Goal: Contribute content: Contribute content

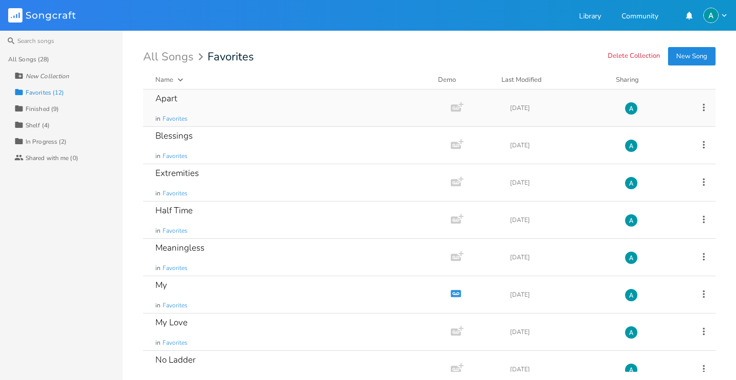
click at [257, 97] on div "Apart in Favorites" at bounding box center [294, 107] width 279 height 37
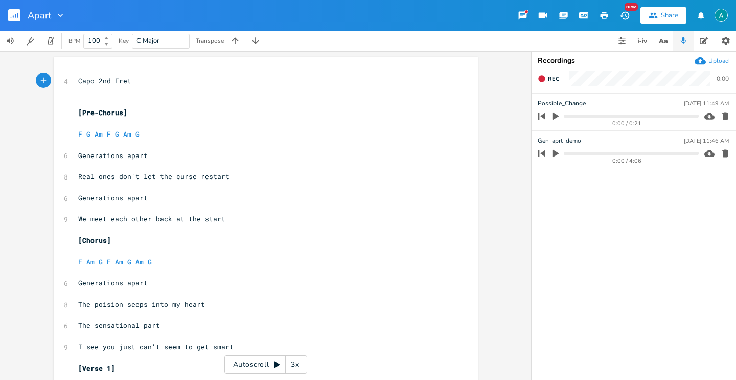
click at [244, 360] on div "Autoscroll 3x" at bounding box center [265, 364] width 83 height 18
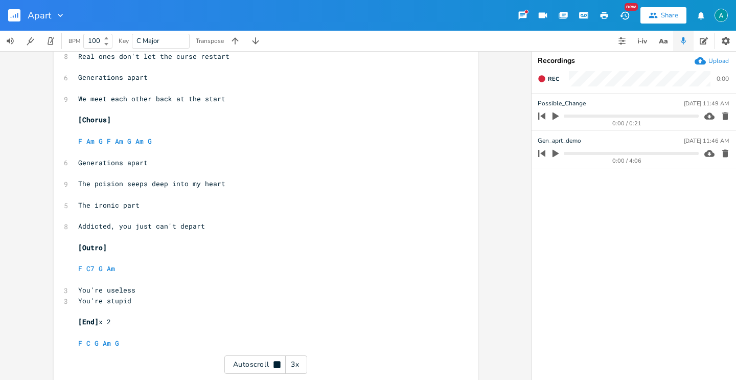
click at [251, 361] on div "Autoscroll 3x" at bounding box center [265, 364] width 83 height 18
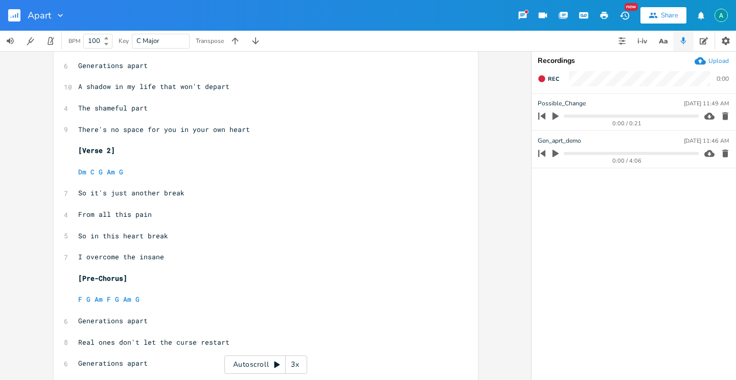
scroll to position [599, 0]
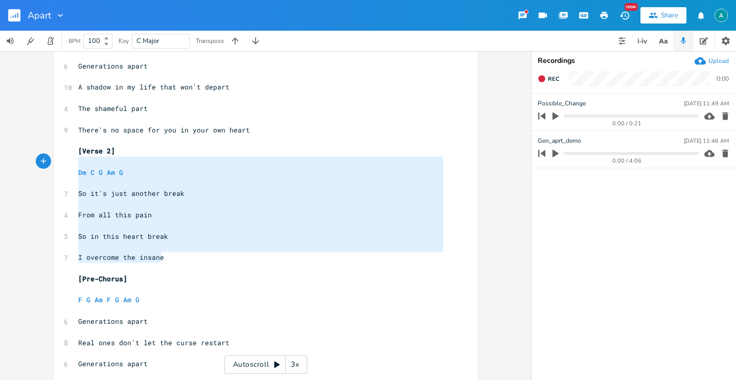
type textarea "[Verse 2] Dm C G Am G So it's just another break From all this pain So in this …"
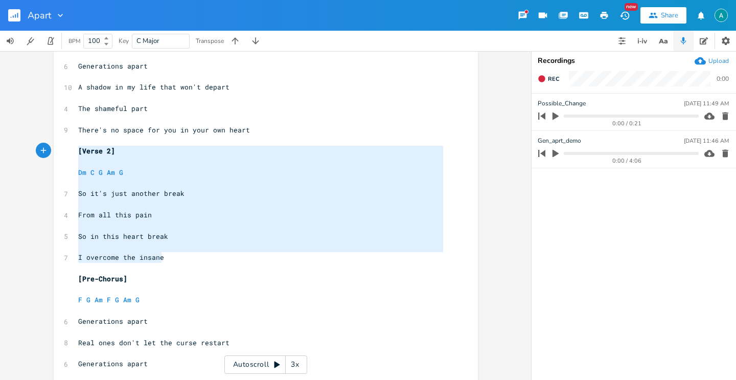
drag, startPoint x: 185, startPoint y: 262, endPoint x: 60, endPoint y: 155, distance: 164.8
click at [60, 155] on div "[Verse 2] Dm C G Am G So it's just another break From all this pain So in this …" at bounding box center [266, 69] width 424 height 1223
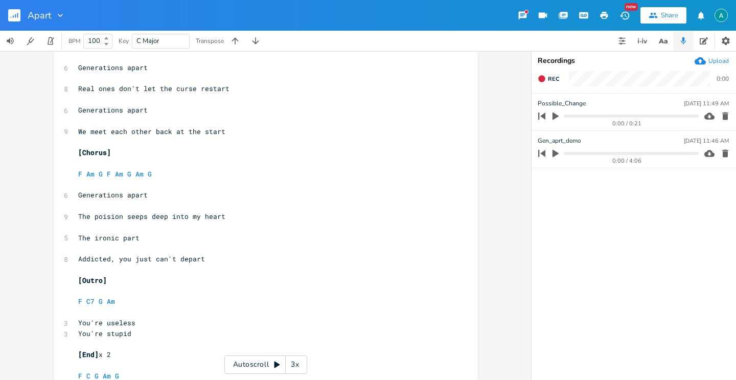
scroll to position [811, 0]
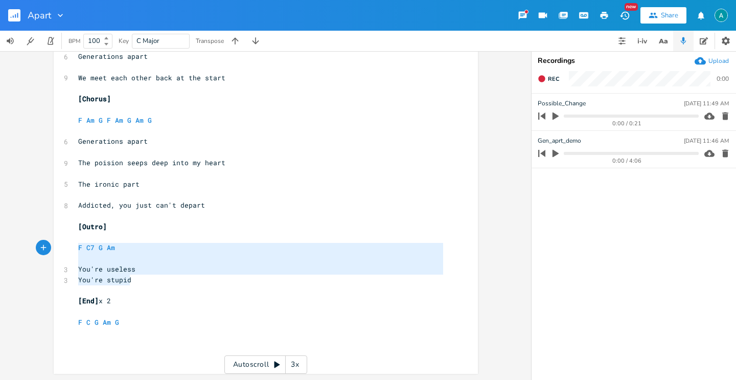
type textarea "[Outro] F C7 G Am You're useless You're stupid"
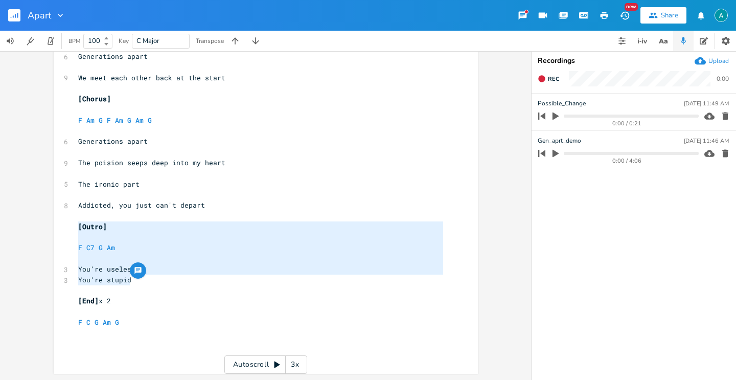
drag, startPoint x: 140, startPoint y: 279, endPoint x: 62, endPoint y: 223, distance: 96.7
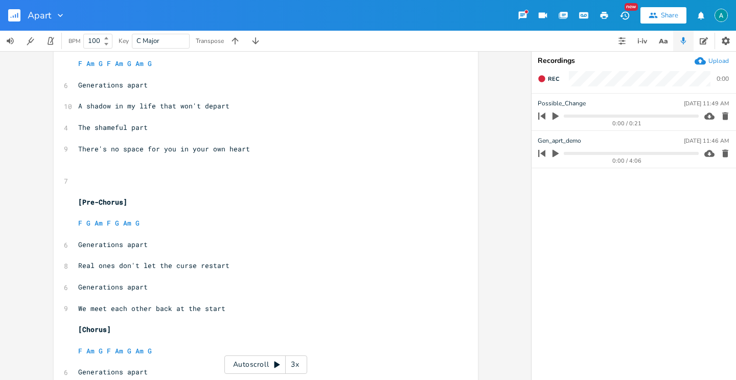
scroll to position [509, 0]
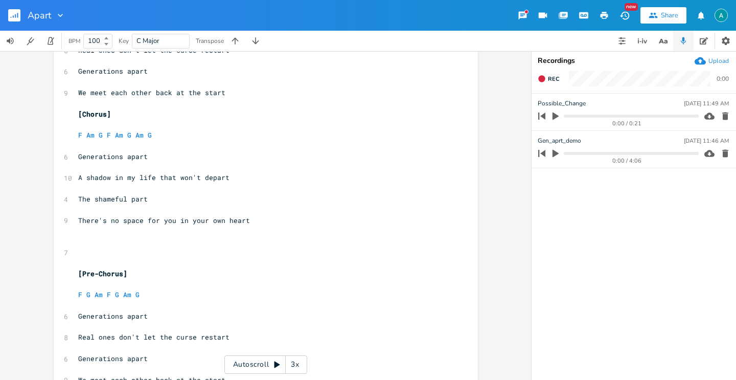
click at [106, 249] on pre "​" at bounding box center [260, 252] width 369 height 11
paste textarea "o]"
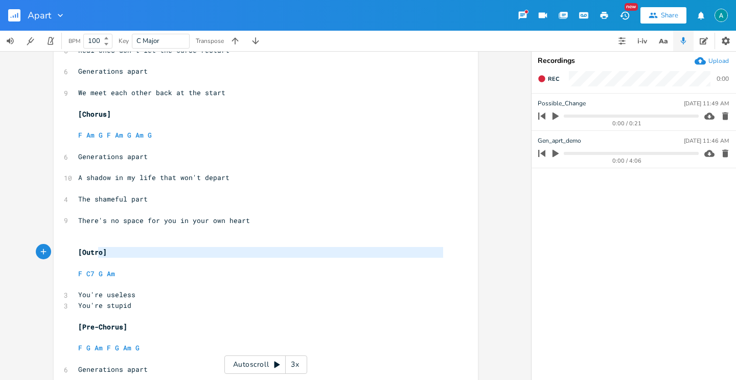
click at [95, 257] on pre "​" at bounding box center [260, 262] width 369 height 11
type textarea "o]"
click at [95, 257] on pre "​" at bounding box center [260, 262] width 369 height 11
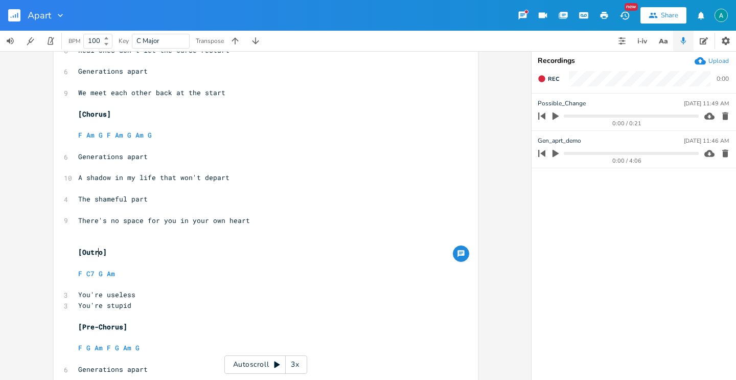
click at [91, 257] on pre "​" at bounding box center [260, 262] width 369 height 11
type textarea "Bridge"
click at [128, 244] on pre "​" at bounding box center [260, 241] width 369 height 11
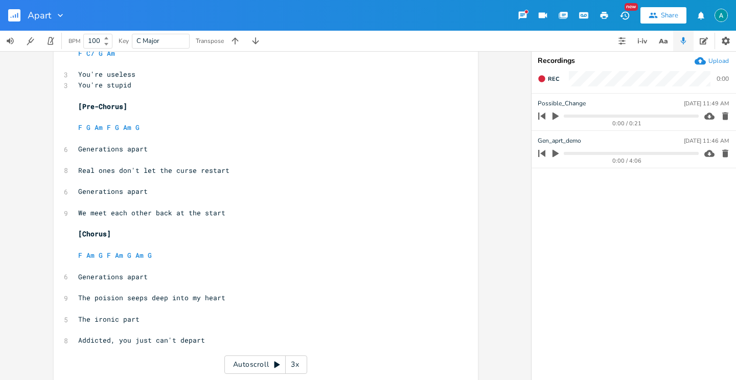
scroll to position [800, 0]
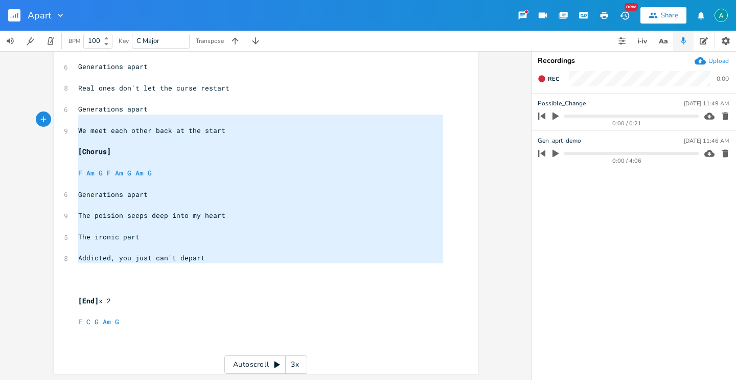
type textarea "Generations apart We meet each other back at the start [Chorus] F Am G F Am G A…"
drag, startPoint x: 241, startPoint y: 272, endPoint x: 67, endPoint y: 109, distance: 238.2
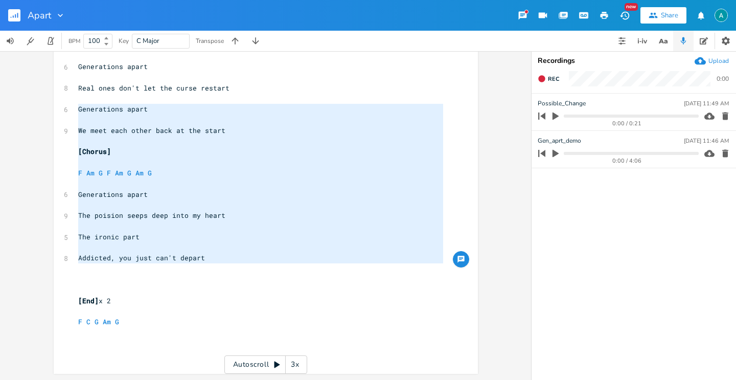
scroll to position [695, 0]
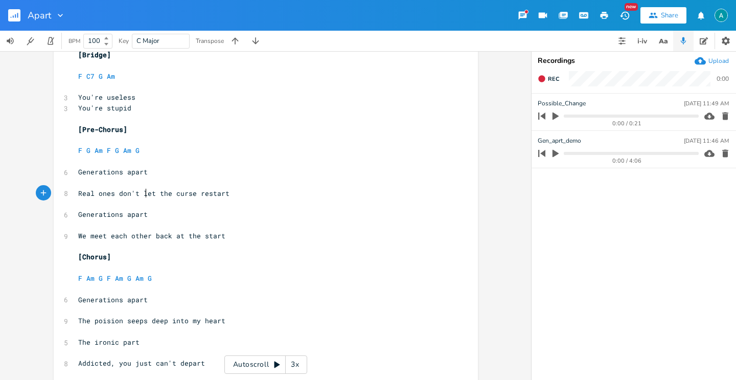
click at [142, 197] on span "Real ones don't let the curse restart" at bounding box center [153, 192] width 151 height 9
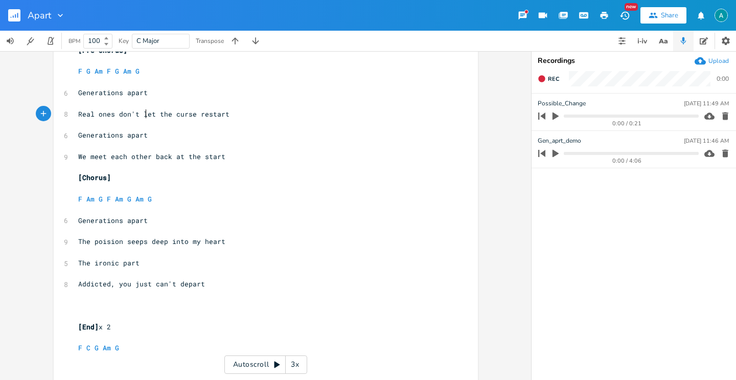
scroll to position [800, 0]
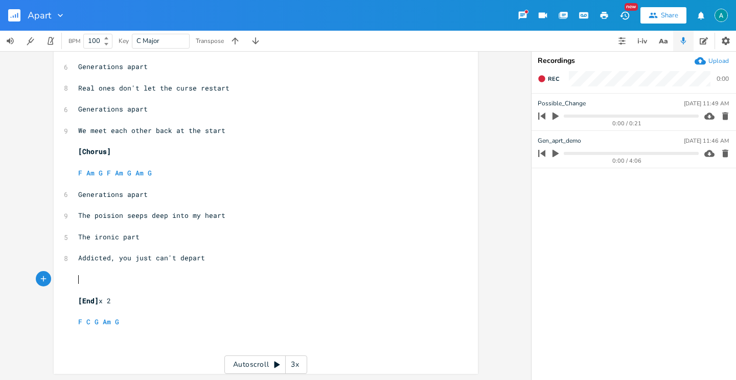
click at [124, 274] on pre "​" at bounding box center [260, 279] width 369 height 11
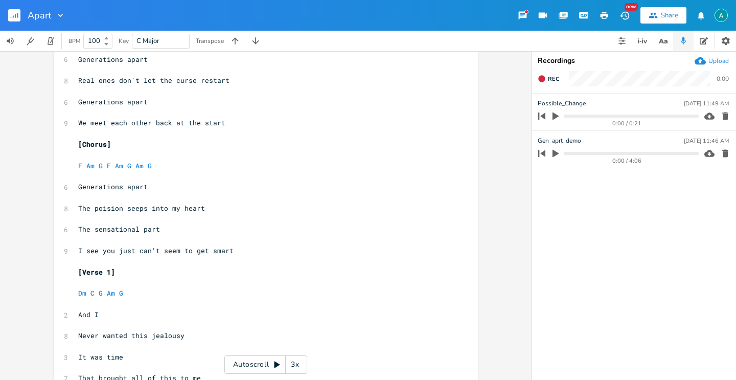
scroll to position [0, 0]
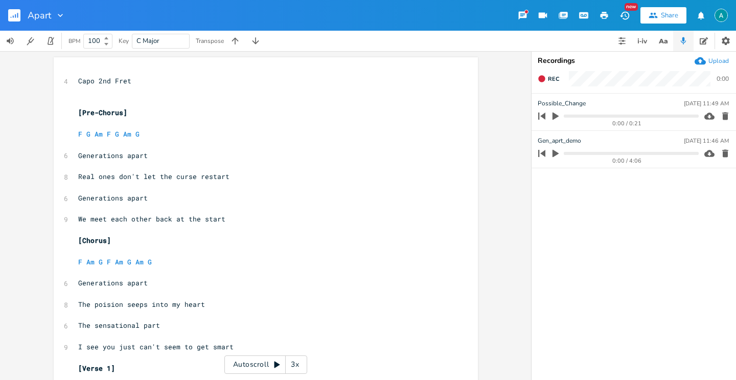
click at [249, 363] on div "Autoscroll 3x" at bounding box center [265, 364] width 83 height 18
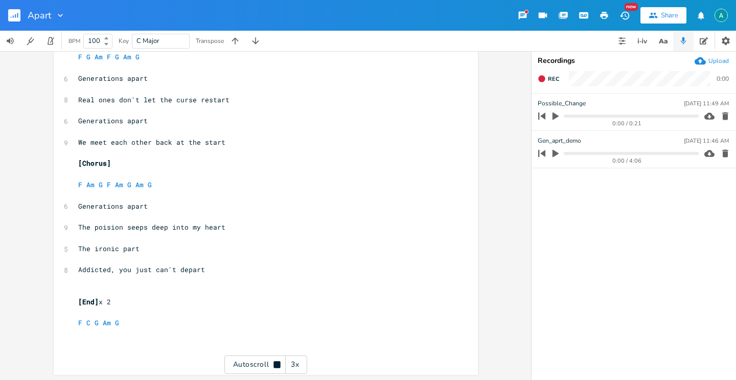
scroll to position [790, 0]
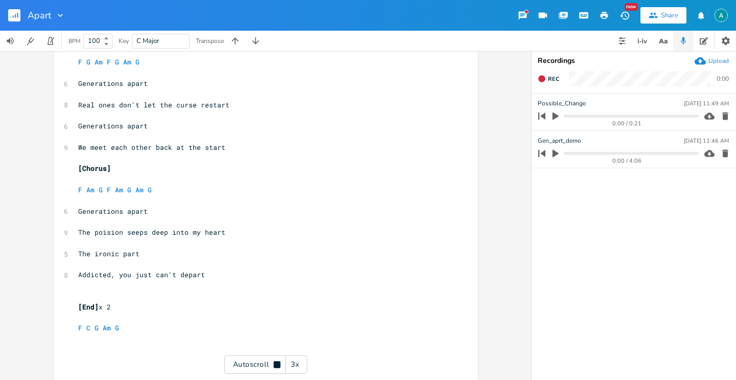
click at [257, 362] on div "Autoscroll 3x" at bounding box center [265, 364] width 83 height 18
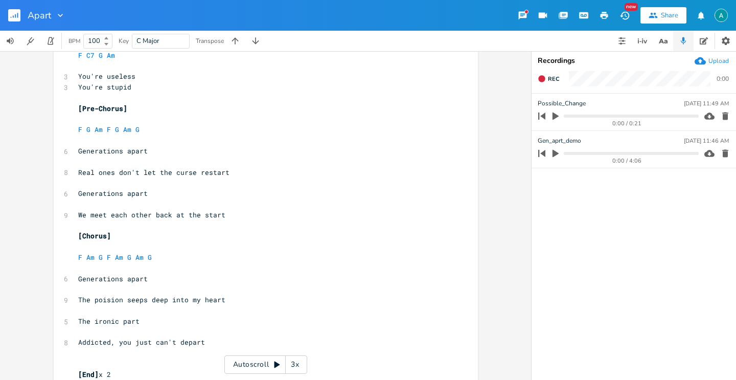
scroll to position [0, 0]
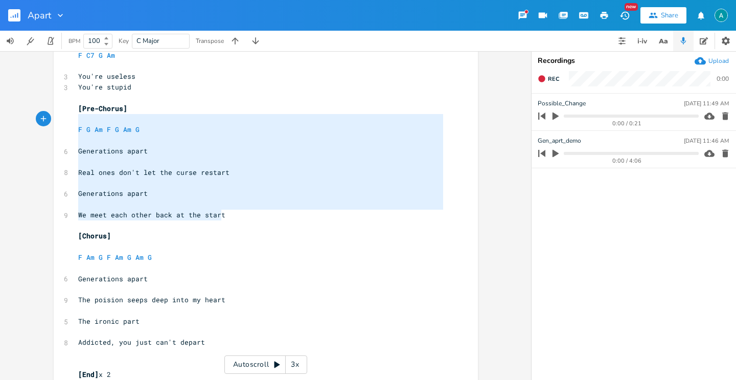
type textarea "[Pre-Chorus] F G Am F G Am G Generations apart Real ones don't let the curse re…"
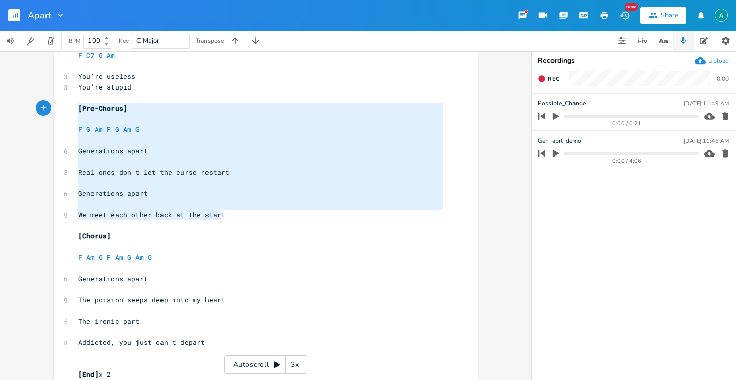
drag, startPoint x: 239, startPoint y: 213, endPoint x: 56, endPoint y: 110, distance: 210.0
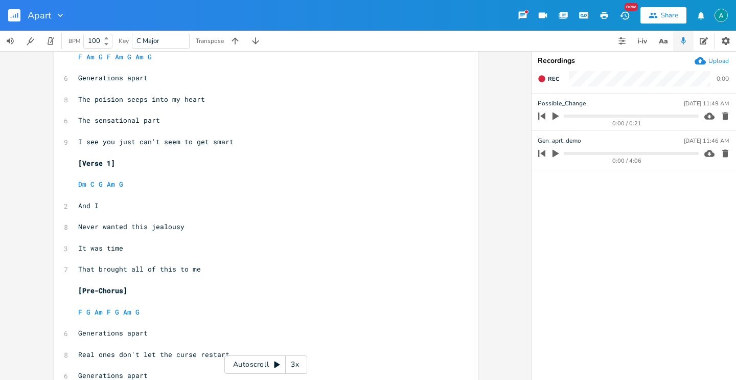
scroll to position [204, 0]
click at [90, 183] on span "C" at bounding box center [92, 184] width 4 height 9
type textarea "Am"
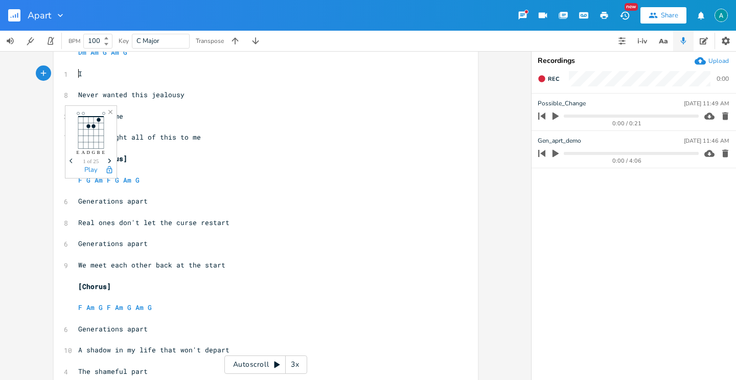
drag, startPoint x: 240, startPoint y: 178, endPoint x: 231, endPoint y: 180, distance: 8.9
click at [238, 178] on pre "F G Am F G Am G" at bounding box center [260, 180] width 369 height 11
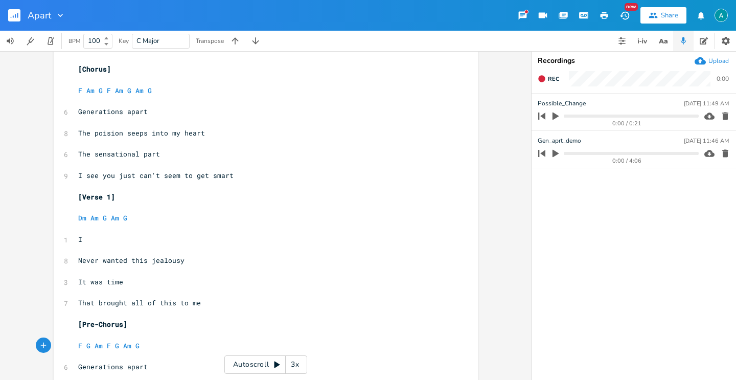
scroll to position [178, 0]
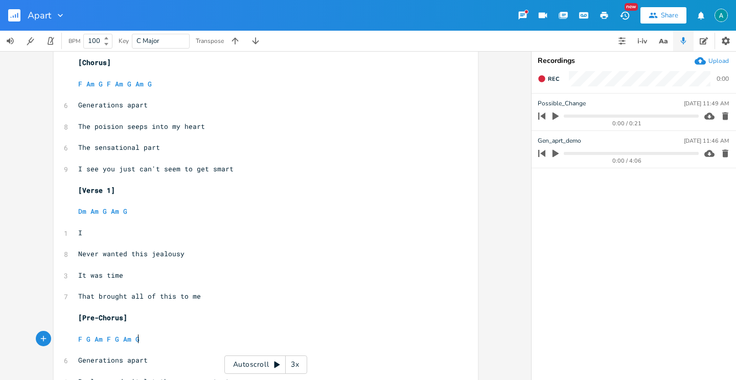
click at [78, 230] on span "I" at bounding box center [80, 232] width 4 height 9
type textarea "But"
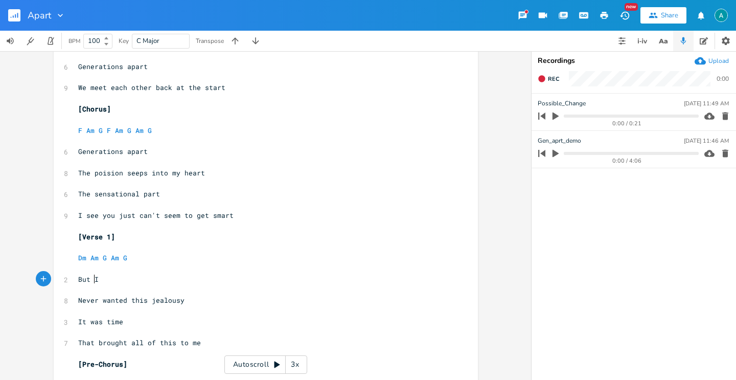
scroll to position [0, 0]
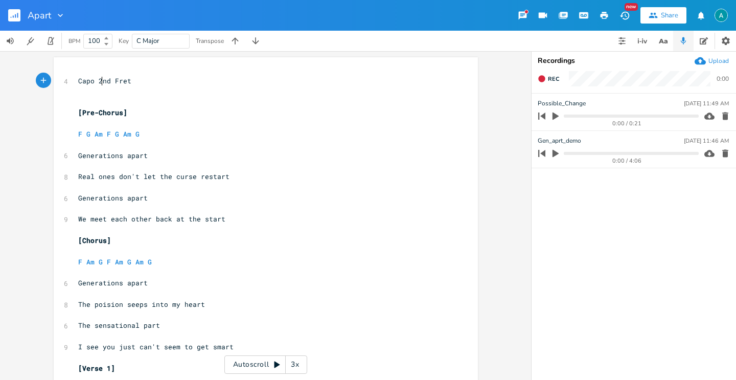
click at [98, 81] on span "Capo 2nd Fret" at bounding box center [104, 80] width 53 height 9
type textarea "3rd"
click at [9, 17] on rect "button" at bounding box center [14, 15] width 12 height 12
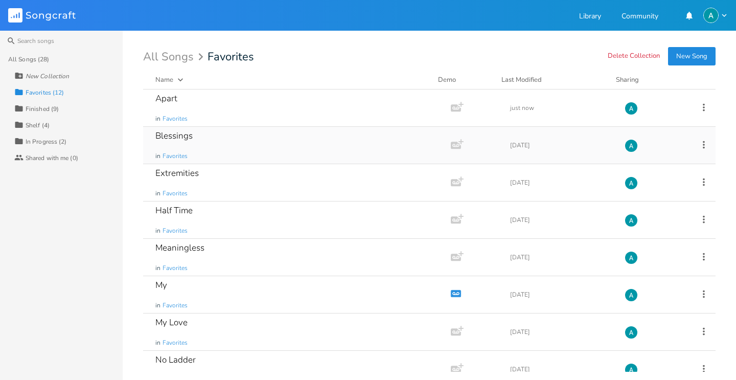
click at [279, 143] on div "Blessings in Favorites" at bounding box center [294, 145] width 279 height 37
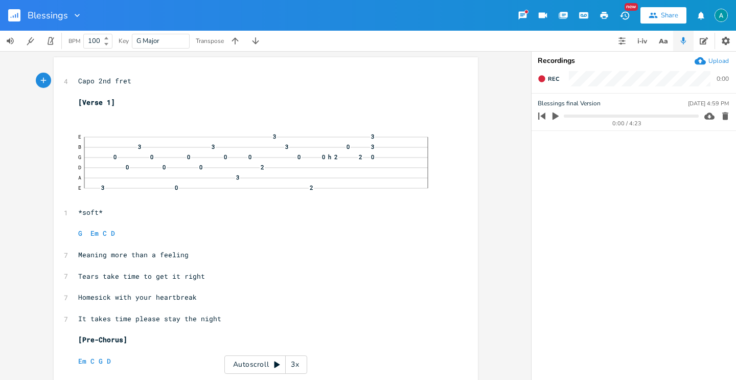
click at [250, 361] on div "Autoscroll 3x" at bounding box center [265, 364] width 83 height 18
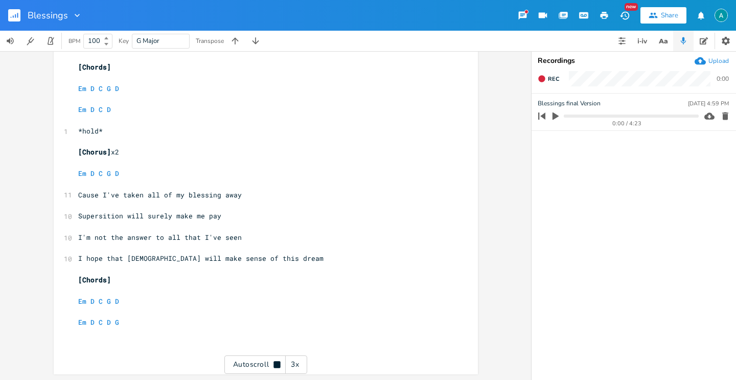
scroll to position [1123, 0]
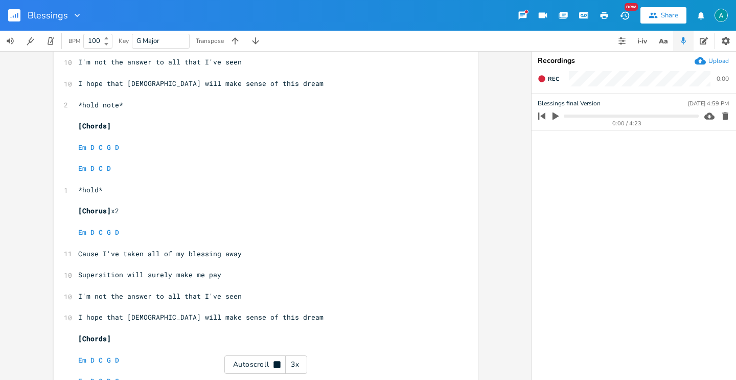
click at [242, 357] on div "Autoscroll 3x" at bounding box center [265, 364] width 83 height 18
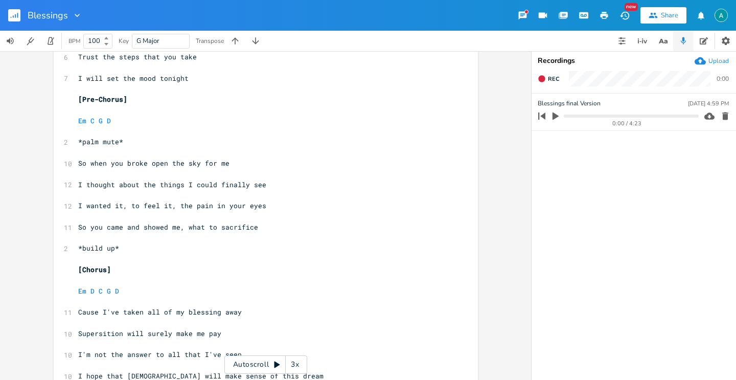
scroll to position [769, 0]
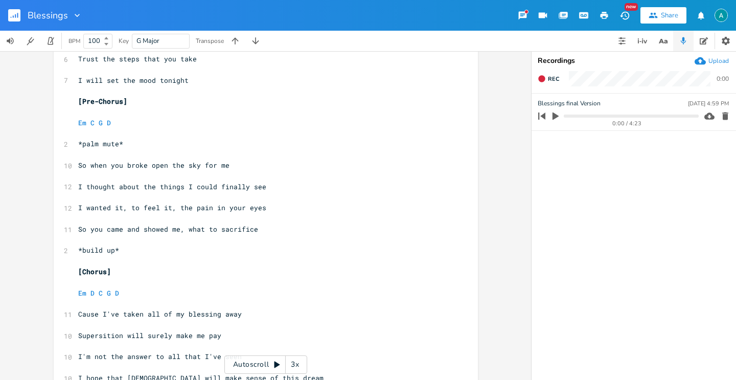
type textarea "a"
click at [83, 316] on span "Cause I've taken all of my blessing away" at bounding box center [159, 313] width 163 height 9
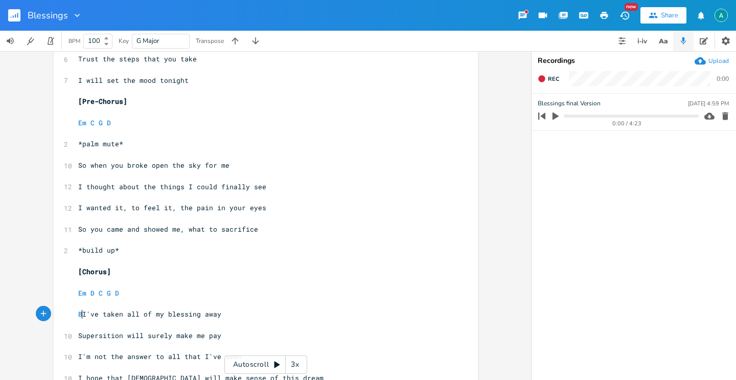
type textarea "But"
click at [206, 228] on span "So you came and showed me, what to sacrifice" at bounding box center [168, 228] width 180 height 9
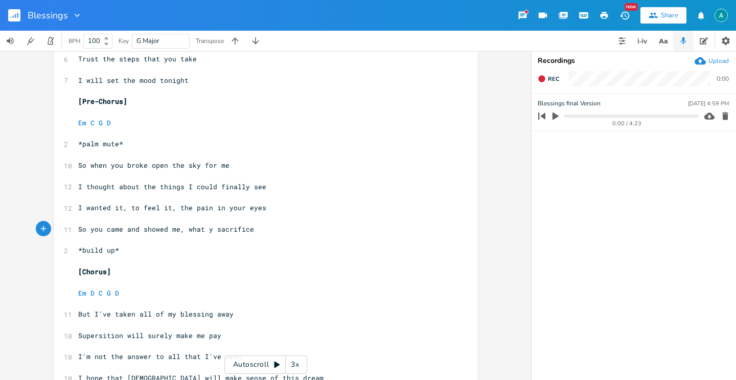
type textarea "you"
click at [188, 229] on span "So you came and showed me, what you sacrifice" at bounding box center [170, 228] width 184 height 9
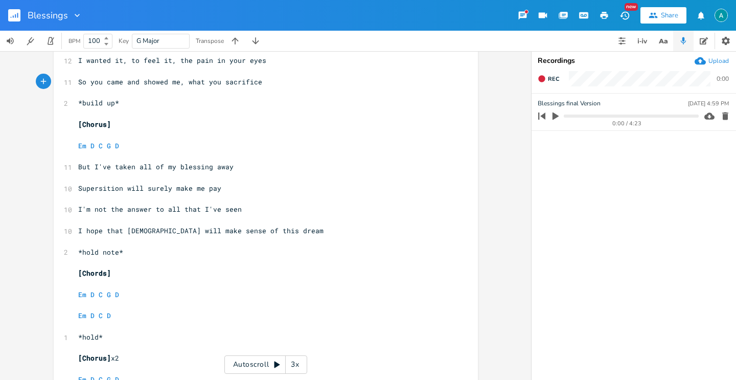
scroll to position [890, 0]
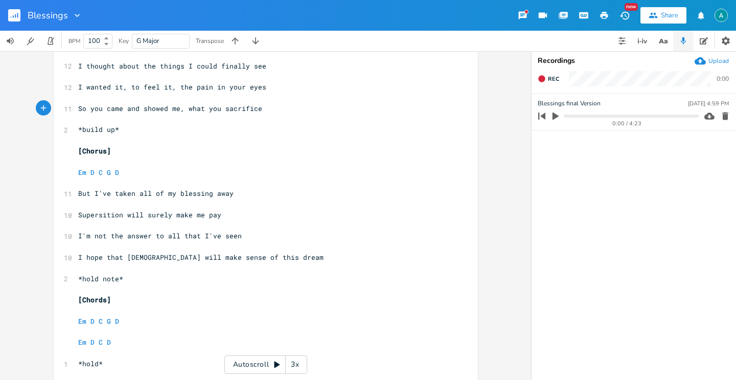
click at [206, 107] on span "So you came and showed me, what you sacrifice" at bounding box center [170, 108] width 184 height 9
click at [207, 107] on span "So you came and showed me, what you sacrifice" at bounding box center [170, 108] width 184 height 9
type textarea "to"
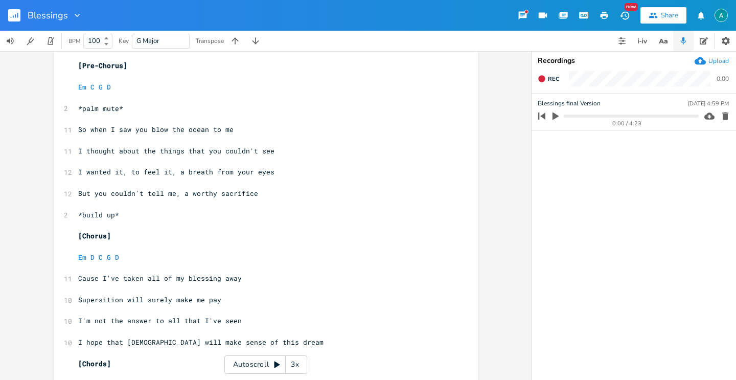
scroll to position [265, 0]
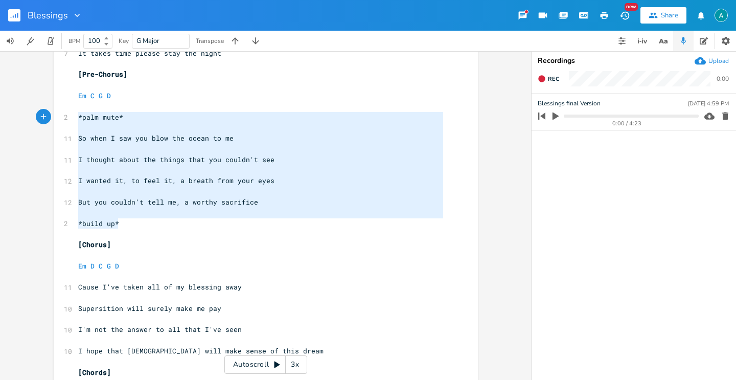
drag, startPoint x: 166, startPoint y: 227, endPoint x: 49, endPoint y: 117, distance: 160.1
click at [49, 117] on div "*palm mute* So when I saw you blow the ocean to me I thought about the things t…" at bounding box center [265, 215] width 531 height 328
type textarea "*palm mute* So when I saw you blow the ocean to me I thought about the things t…"
click at [139, 177] on span "I wanted it, to feel it, a breath from your eyes" at bounding box center [176, 180] width 196 height 9
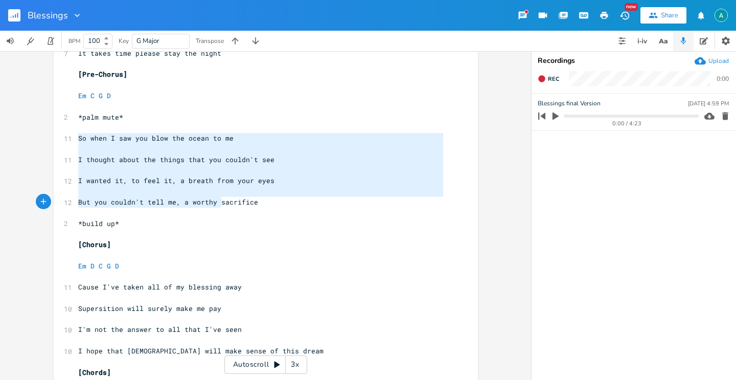
type textarea "So when I saw you blow the ocean to me I thought about the things that you coul…"
drag, startPoint x: 77, startPoint y: 137, endPoint x: 261, endPoint y: 204, distance: 196.0
click at [265, 213] on pre "​" at bounding box center [260, 212] width 369 height 11
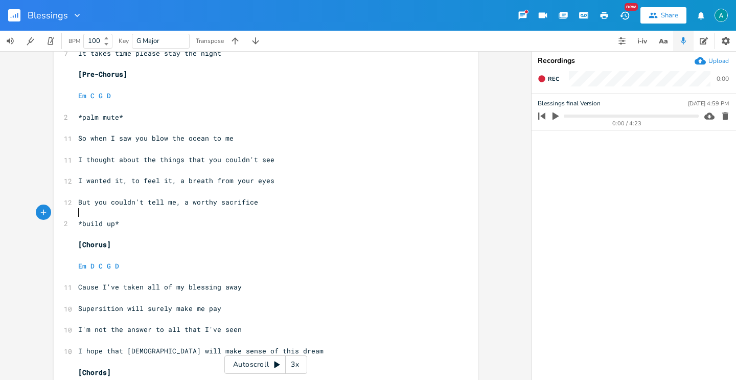
type textarea "r"
click at [197, 202] on span "But you couldn't tell me, a worthy sacrifice" at bounding box center [168, 201] width 180 height 9
click at [199, 201] on span "But you couldn't tell me, a worthy sacrifice" at bounding box center [168, 201] width 180 height 9
type textarea "worthy"
click at [199, 201] on span "But you couldn't tell me, a worthy sacrifice" at bounding box center [168, 201] width 180 height 9
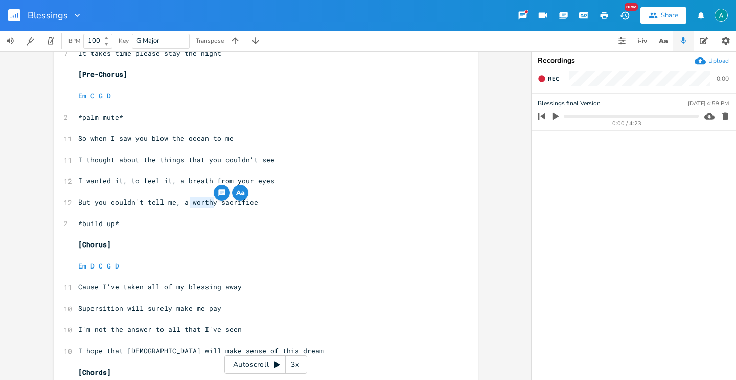
click at [201, 211] on pre "​" at bounding box center [260, 212] width 369 height 11
click at [200, 211] on pre "​" at bounding box center [260, 212] width 369 height 11
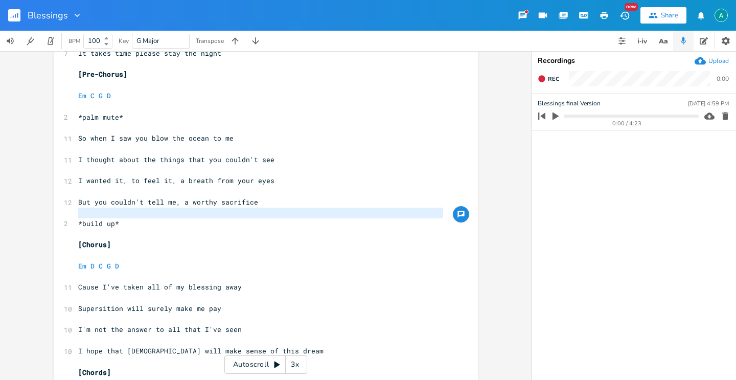
click at [199, 213] on pre "​" at bounding box center [260, 212] width 369 height 11
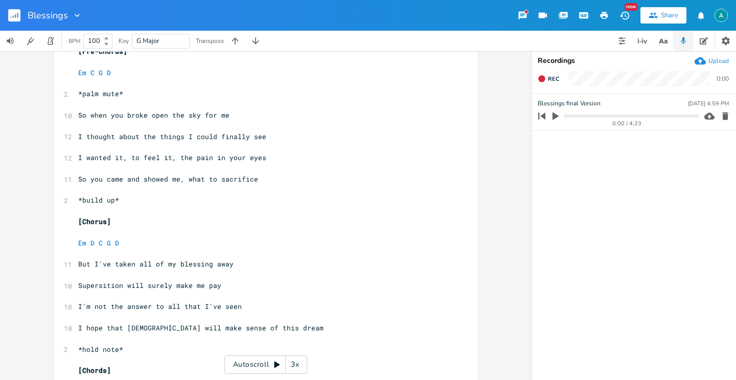
scroll to position [724, 0]
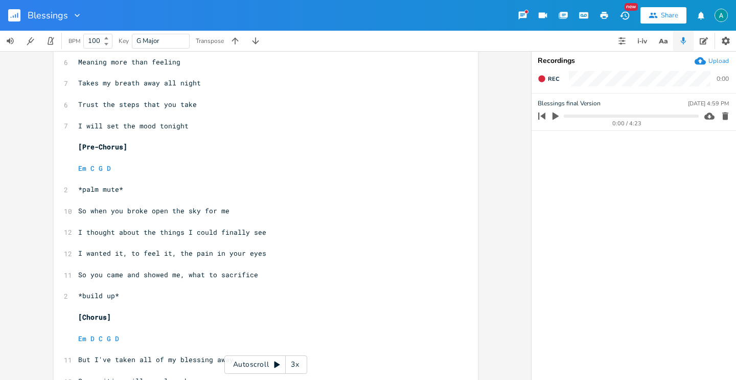
click at [231, 253] on span "I wanted it, to feel it, the pain in your eyes" at bounding box center [172, 252] width 188 height 9
type textarea "your"
click at [231, 253] on span "I wanted it, to feel it, the pain in your eyes" at bounding box center [172, 252] width 188 height 9
click at [208, 269] on pre "So you came and showed me, what to sacrifice" at bounding box center [260, 274] width 369 height 11
click at [228, 259] on pre "​" at bounding box center [260, 263] width 369 height 11
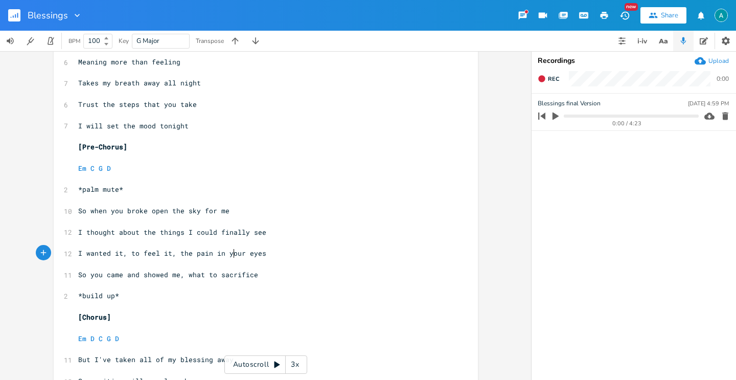
click at [230, 258] on div "4 Capo 2nd fret ​ [Verse 1] ​ ​ E 3 3 B 3 3 3 0 3 G 0 0 0 0 0 0 0 h 2 2 0 D 0 0…" at bounding box center [260, 55] width 369 height 1406
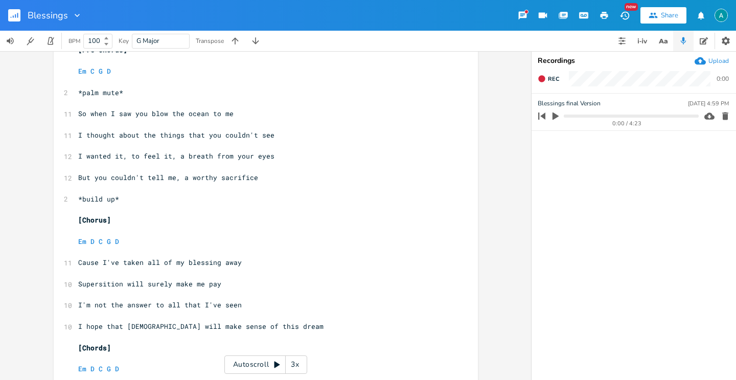
scroll to position [0, 0]
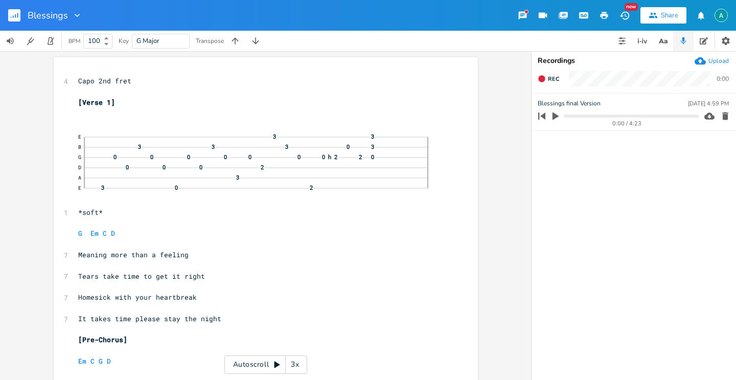
click at [12, 16] on rect "button" at bounding box center [14, 15] width 12 height 12
click at [16, 16] on rect "button" at bounding box center [14, 15] width 12 height 12
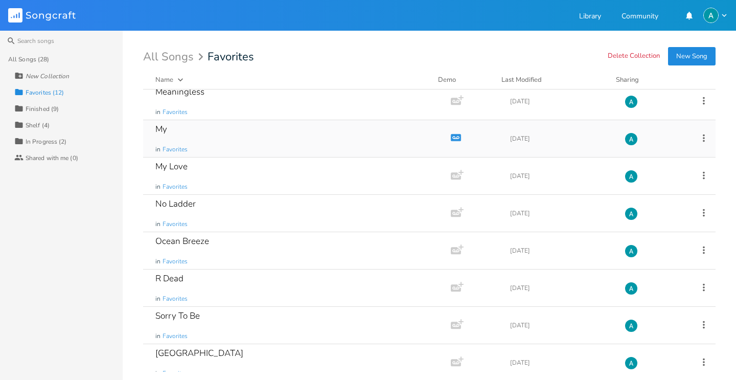
scroll to position [166, 0]
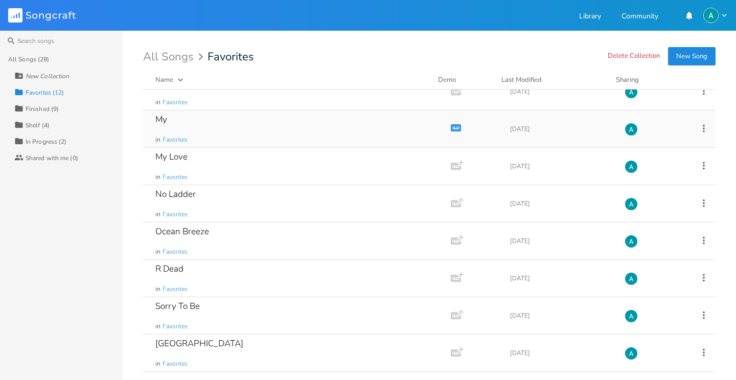
click at [230, 271] on div "R Dead in Favorites" at bounding box center [294, 277] width 279 height 37
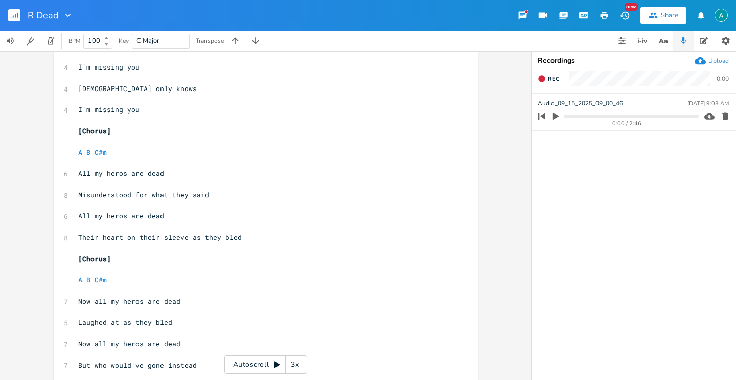
scroll to position [311, 0]
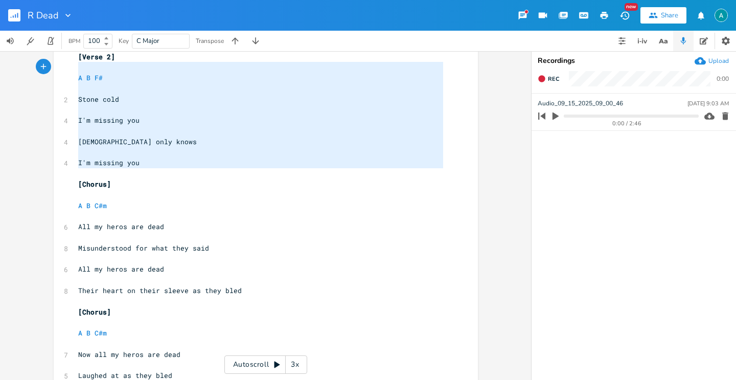
type textarea "[Verse 2] A B F# Stone cold I'm missing you [DEMOGRAPHIC_DATA] only knows I'm m…"
drag, startPoint x: 150, startPoint y: 171, endPoint x: 67, endPoint y: 56, distance: 141.3
click at [67, 56] on div "[Verse 2] A B F# Stone cold I'm missing you [DEMOGRAPHIC_DATA] only knows I'm m…" at bounding box center [266, 113] width 424 height 734
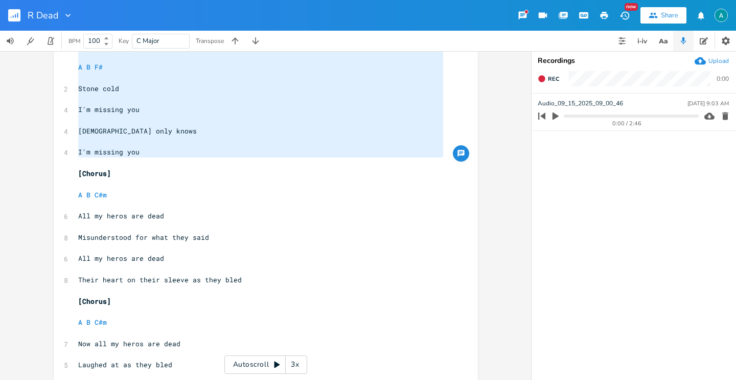
scroll to position [377, 0]
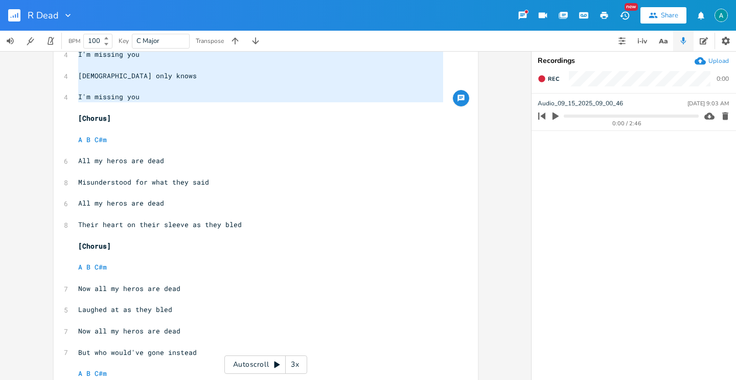
click at [123, 226] on span "Their heart on their sleeve as they bled" at bounding box center [159, 224] width 163 height 9
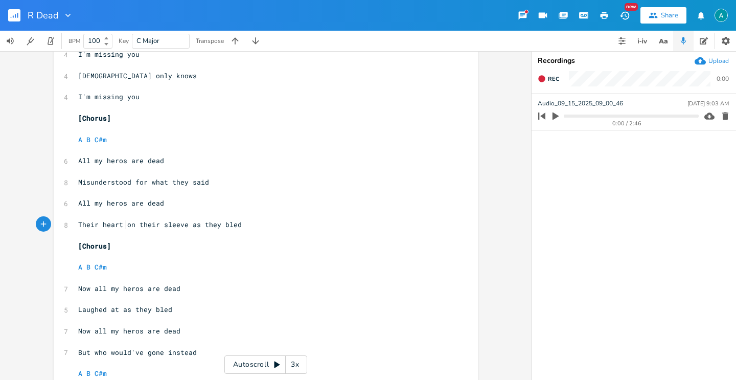
click at [118, 231] on pre "​" at bounding box center [260, 235] width 369 height 11
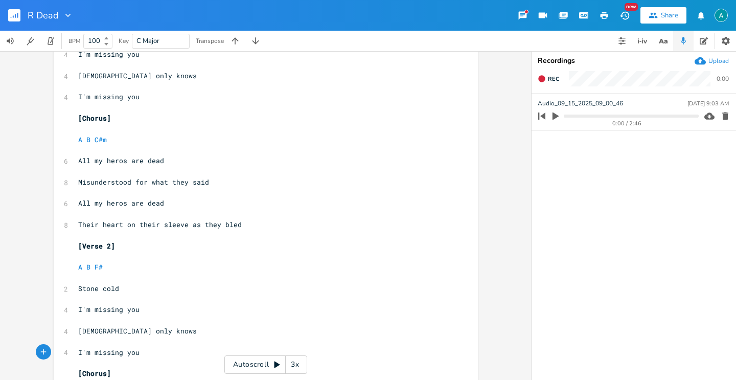
click at [108, 241] on pre "[Verse 2]" at bounding box center [260, 246] width 369 height 11
click at [103, 242] on span "[Verse 2]" at bounding box center [96, 245] width 37 height 9
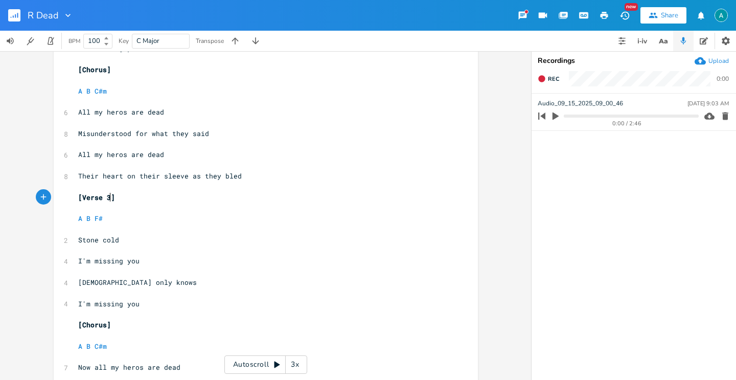
scroll to position [483, 0]
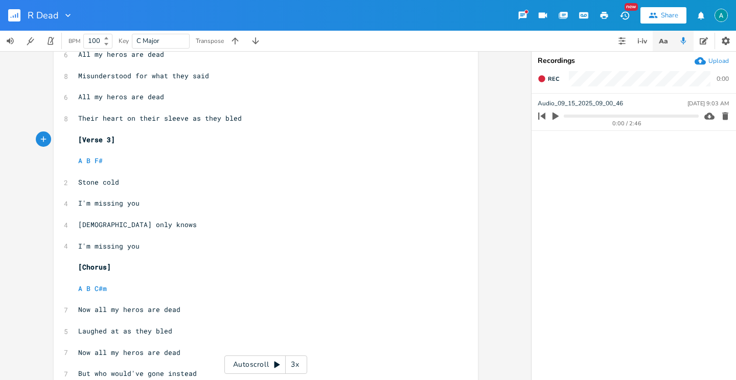
type textarea "3"
click at [666, 44] on icon "button" at bounding box center [662, 41] width 13 height 13
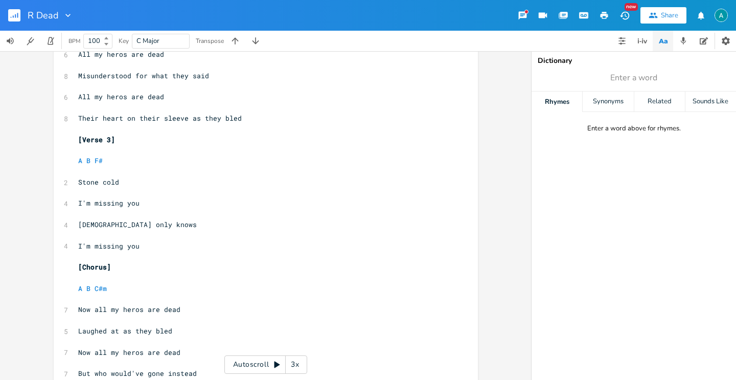
click at [653, 69] on span "Enter a word" at bounding box center [633, 77] width 204 height 18
type input "v"
type input "cold"
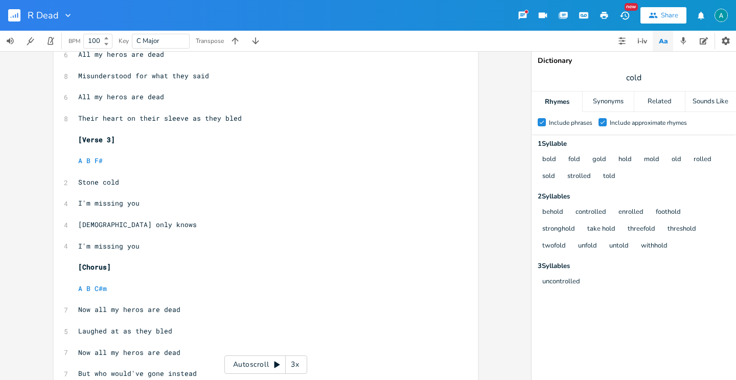
type textarea "o"
click at [105, 180] on span "Stone cold" at bounding box center [98, 181] width 41 height 9
type textarea "cold"
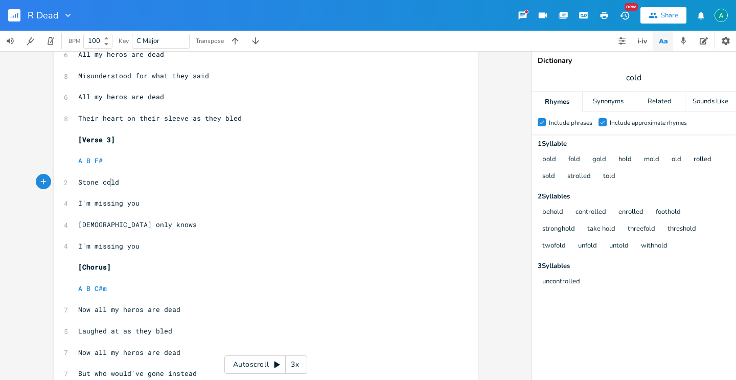
click at [105, 180] on span "Stone cold" at bounding box center [98, 181] width 41 height 9
click at [72, 183] on div "cold x 4 Capo 5th fret ​ ​ [Verse 1] ​ A B F# ​ 2 Stone cold ​ 4 I'm missing yo…" at bounding box center [266, 4] width 424 height 861
click at [81, 181] on span "Stone cold" at bounding box center [98, 181] width 41 height 9
type textarea "Stone"
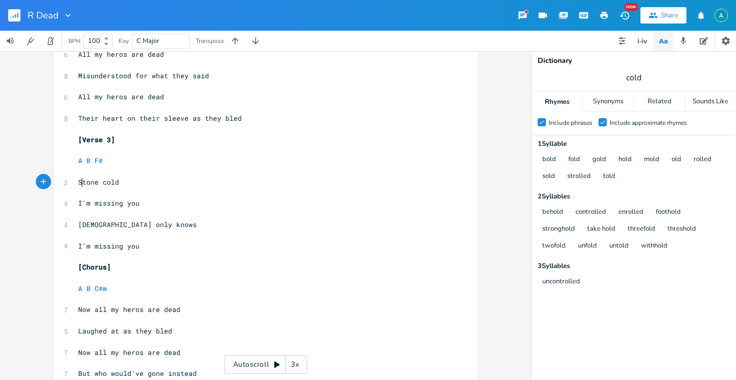
click at [81, 181] on span "Stone cold" at bounding box center [98, 181] width 41 height 9
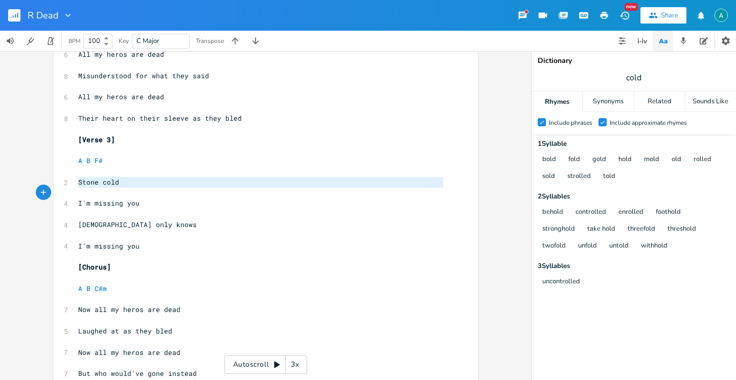
click at [81, 181] on span "Stone cold" at bounding box center [98, 181] width 41 height 9
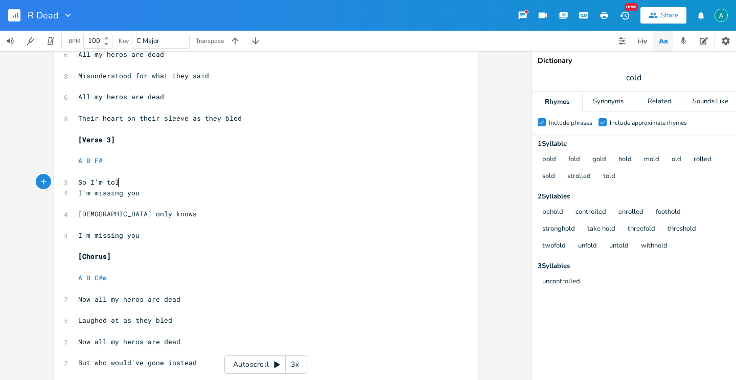
type textarea "So I'm told"
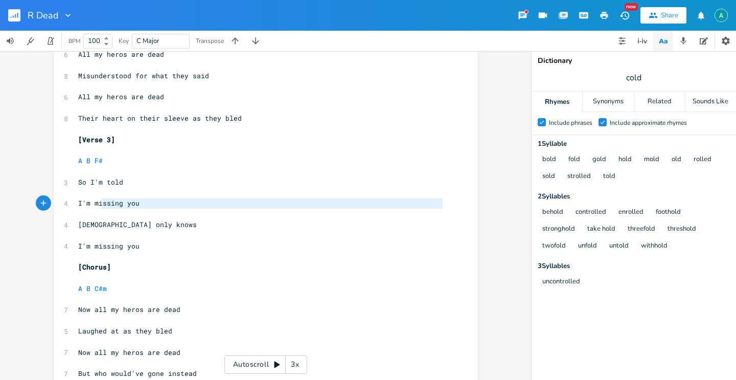
click at [98, 208] on pre "​" at bounding box center [260, 213] width 369 height 11
type textarea "ssing you"
click at [103, 206] on span "I'm missing you" at bounding box center [108, 202] width 61 height 9
type textarea "missing"
click at [103, 206] on span "I'm missing you" at bounding box center [108, 202] width 61 height 9
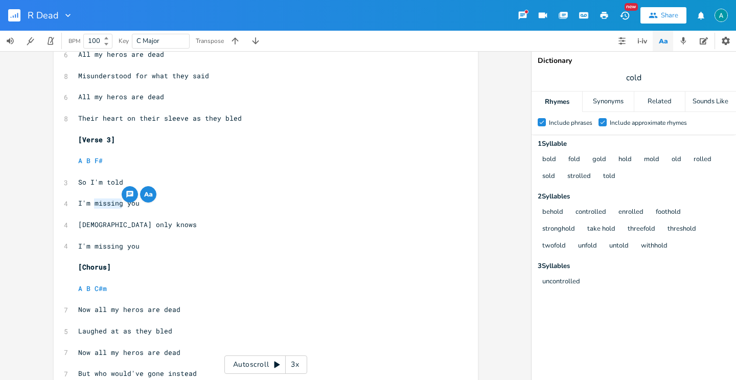
click at [107, 204] on span "I'm missing you" at bounding box center [108, 202] width 61 height 9
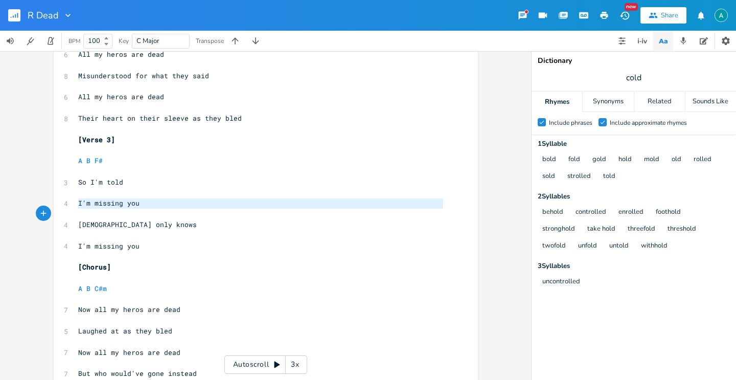
click at [107, 204] on span "I'm missing you" at bounding box center [108, 202] width 61 height 9
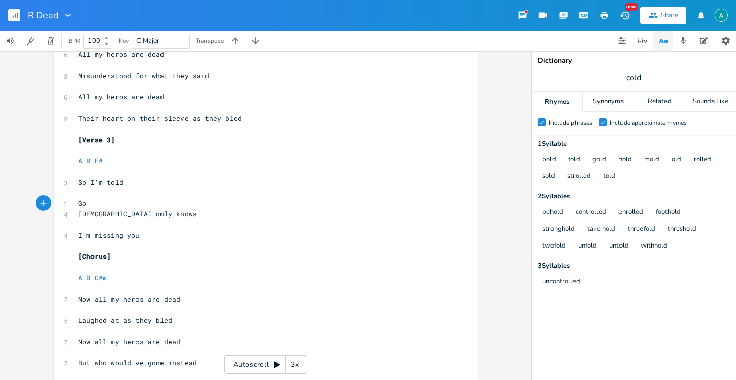
scroll to position [0, 12]
type textarea "[DEMOGRAPHIC_DATA]'s blessing you"
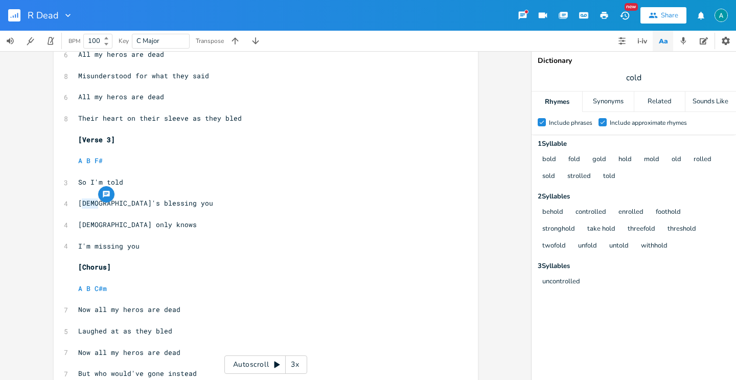
type textarea "[DEMOGRAPHIC_DATA]'s"
drag, startPoint x: 93, startPoint y: 202, endPoint x: 69, endPoint y: 205, distance: 23.6
click at [69, 205] on div "God's x 4 Capo 5th fret ​ ​ [Verse 1] ​ A B F# ​ 2 Stone cold ​ 4 I'm missing y…" at bounding box center [266, 4] width 424 height 861
type textarea "He's"
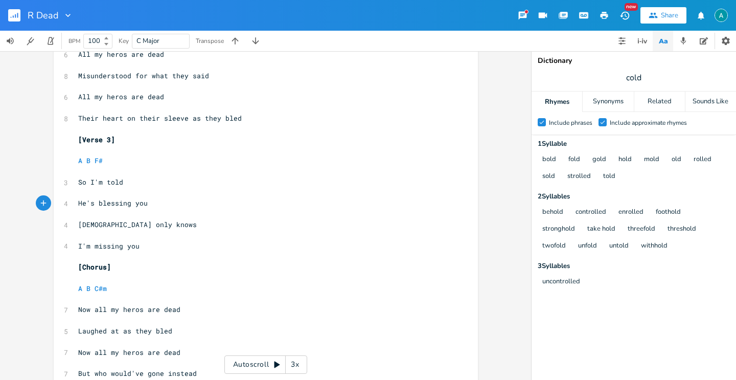
click at [99, 226] on span "[DEMOGRAPHIC_DATA] only knows" at bounding box center [137, 224] width 119 height 9
click at [98, 226] on span "[DEMOGRAPHIC_DATA] only knows" at bounding box center [137, 224] width 119 height 9
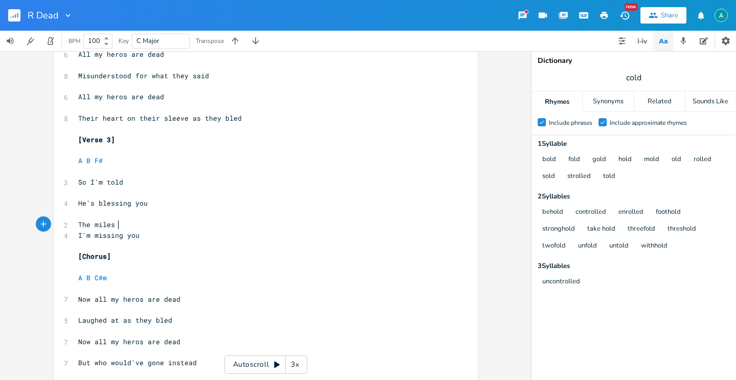
type textarea "The miles s"
type textarea "space bet"
type textarea "miles between"
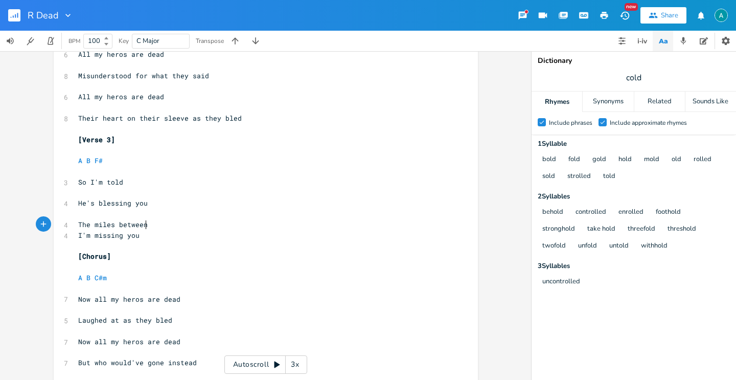
scroll to position [0, 45]
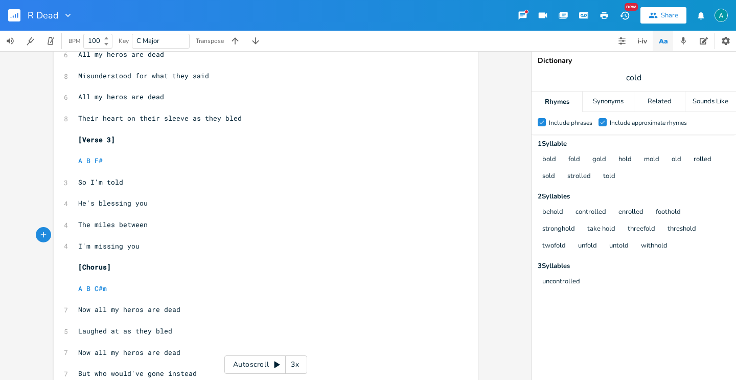
click at [124, 242] on span "I'm missing you" at bounding box center [108, 245] width 61 height 9
type textarea "y"
click at [124, 242] on span "I'm missing you" at bounding box center [108, 245] width 61 height 9
type textarea "I'm missing you"
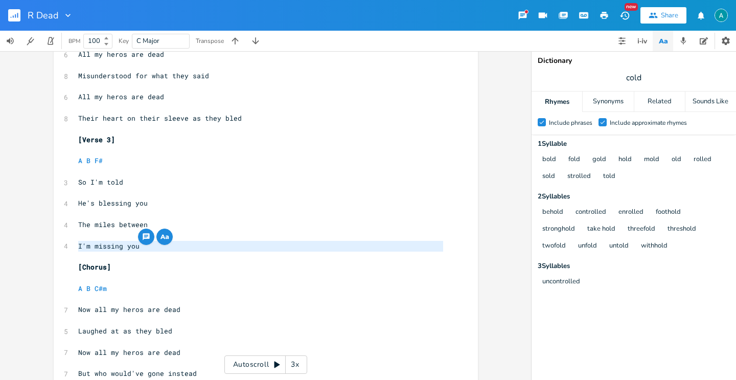
click at [124, 242] on span "I'm missing you" at bounding box center [108, 245] width 61 height 9
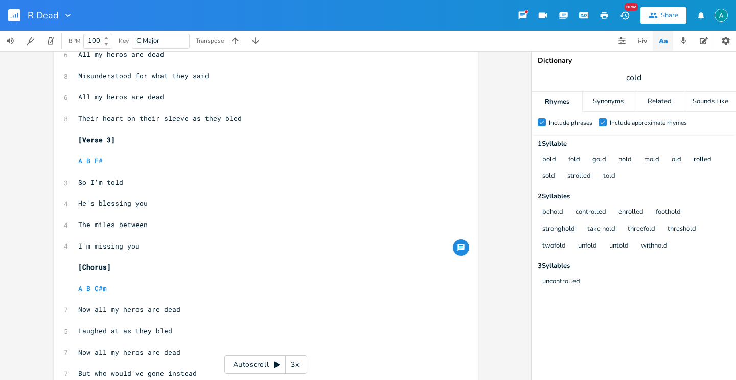
click at [124, 242] on span "I'm missing you" at bounding box center [108, 245] width 61 height 9
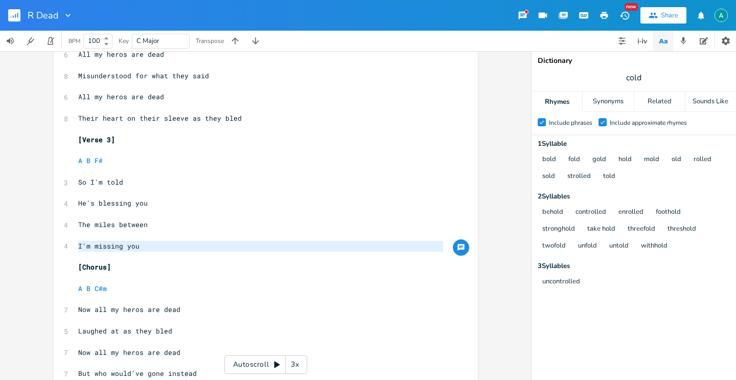
click at [124, 242] on span "I'm missing you" at bounding box center [108, 245] width 61 height 9
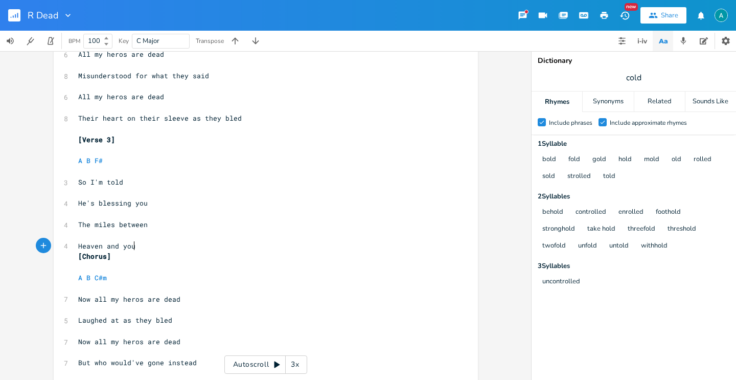
type textarea "Heaven and you"
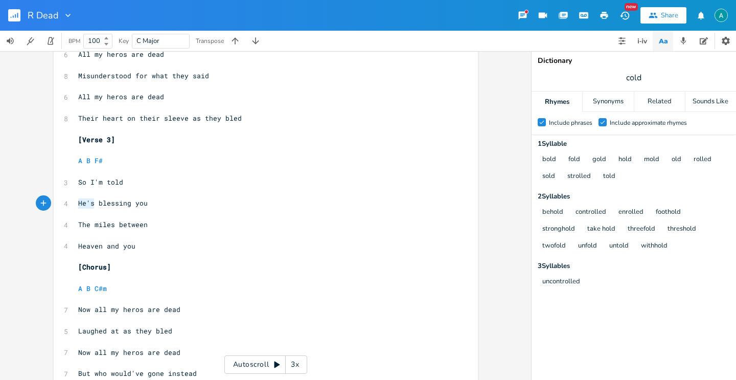
drag, startPoint x: 91, startPoint y: 201, endPoint x: 74, endPoint y: 204, distance: 17.6
click at [76, 204] on pre "He's blessing you" at bounding box center [260, 203] width 369 height 11
type textarea "It's a"
type textarea "too"
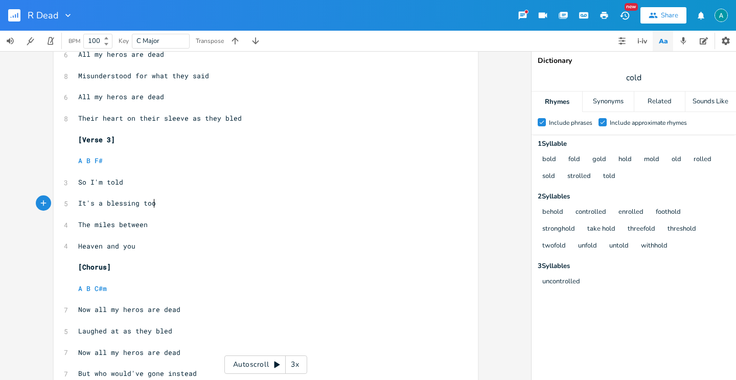
scroll to position [0, 9]
click at [124, 250] on pre "Heaven and you" at bounding box center [260, 246] width 369 height 11
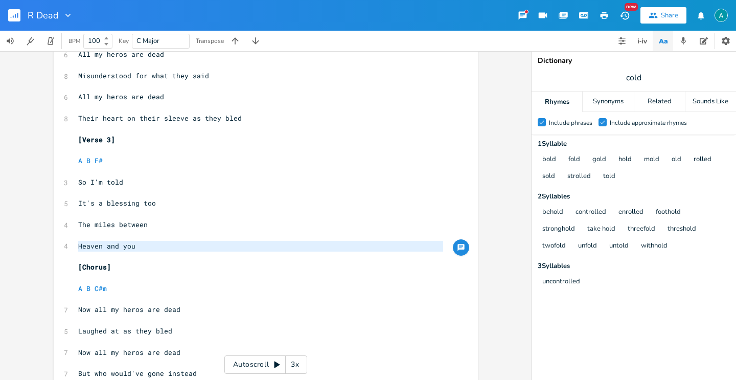
type textarea "Heaven and you"
click at [133, 248] on pre "Heaven and you" at bounding box center [260, 246] width 369 height 11
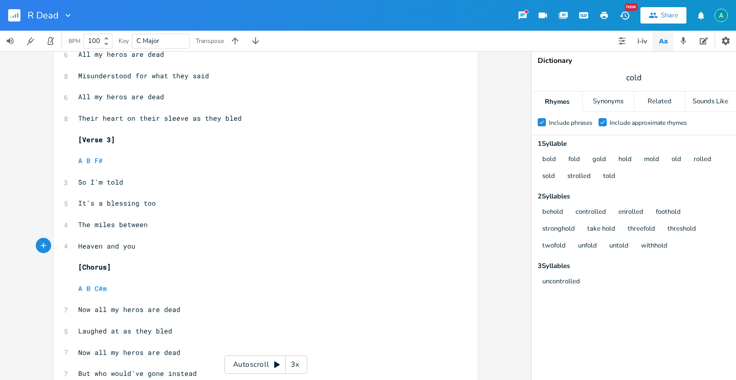
click at [132, 248] on pre "Heaven and you" at bounding box center [260, 246] width 369 height 11
type textarea "Heaven and you"
click at [132, 248] on pre "Heaven and you" at bounding box center [260, 246] width 369 height 11
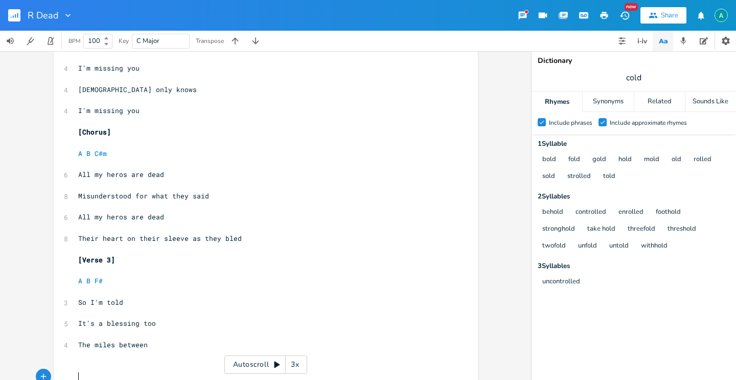
scroll to position [391, 0]
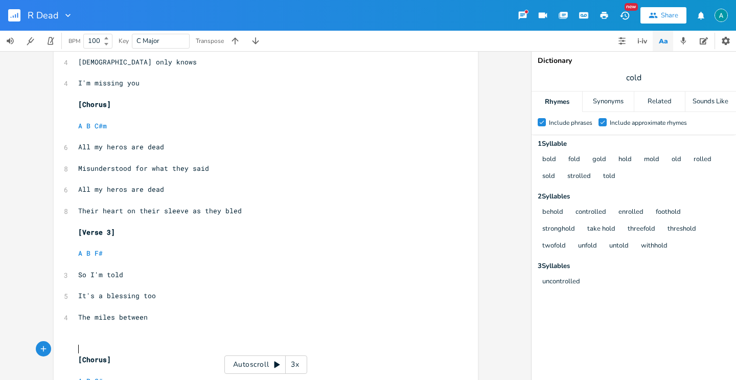
click at [100, 331] on pre "​" at bounding box center [260, 327] width 369 height 11
click at [93, 340] on pre "​" at bounding box center [260, 338] width 369 height 11
click at [95, 299] on span "It's a blessing too" at bounding box center [117, 295] width 78 height 9
click at [100, 297] on span "It's a blessing too" at bounding box center [117, 295] width 78 height 9
click at [102, 297] on span "It's a blessing too" at bounding box center [117, 295] width 78 height 9
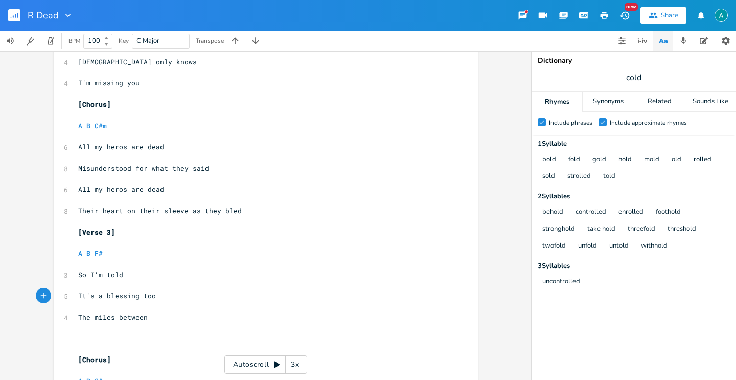
click at [103, 296] on span "It's a blessing too" at bounding box center [117, 295] width 78 height 9
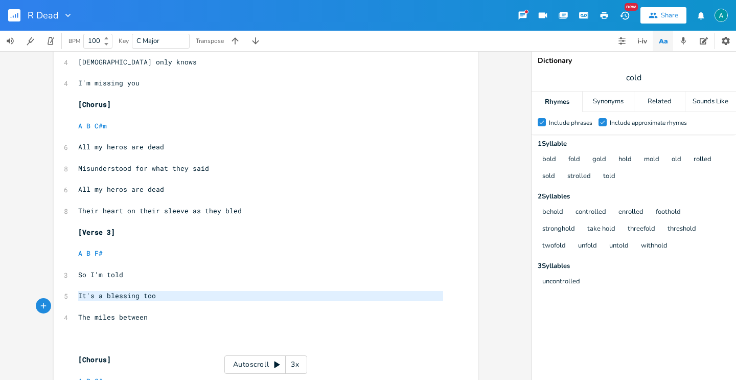
click at [103, 296] on span "It's a blessing too" at bounding box center [117, 295] width 78 height 9
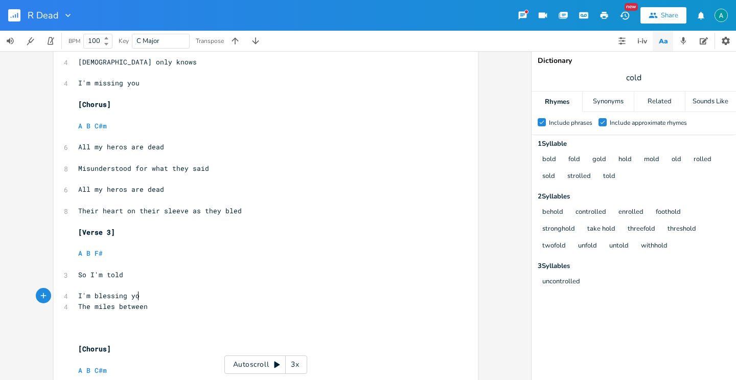
type textarea "I'm blessing you"
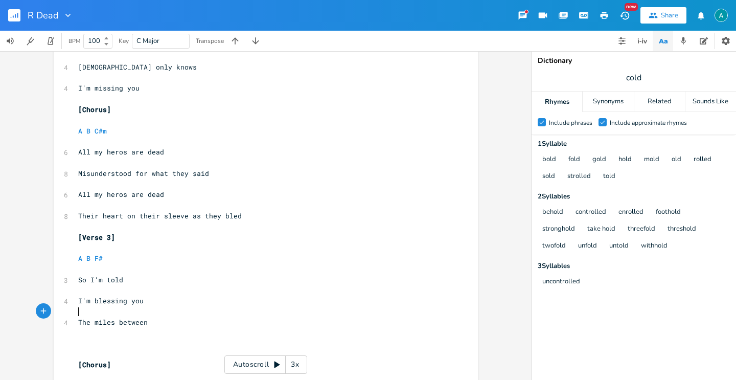
scroll to position [385, 0]
click at [92, 322] on span "The miles between" at bounding box center [112, 322] width 69 height 9
type textarea "The miles between"
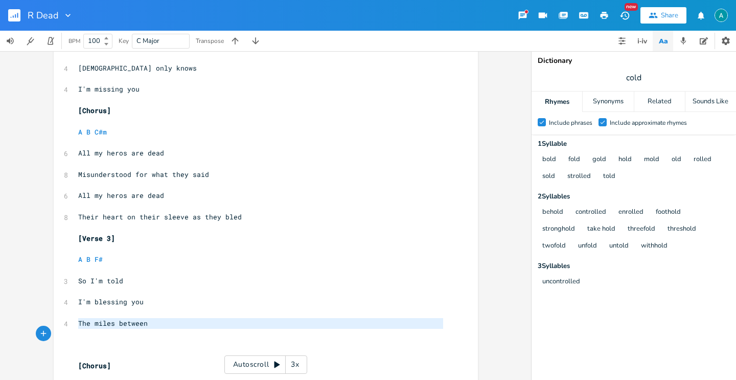
click at [92, 322] on span "The miles between" at bounding box center [112, 322] width 69 height 9
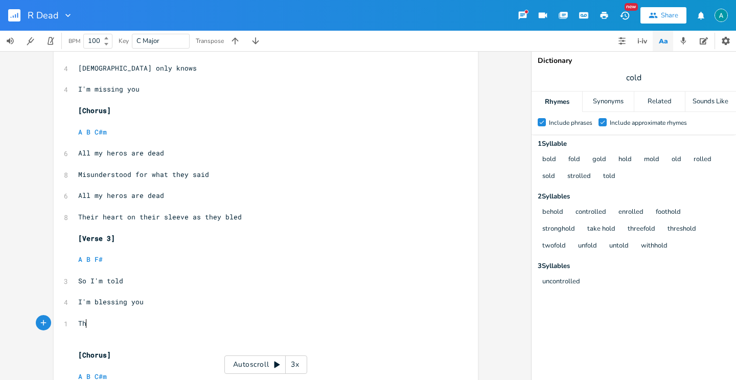
type textarea "The"
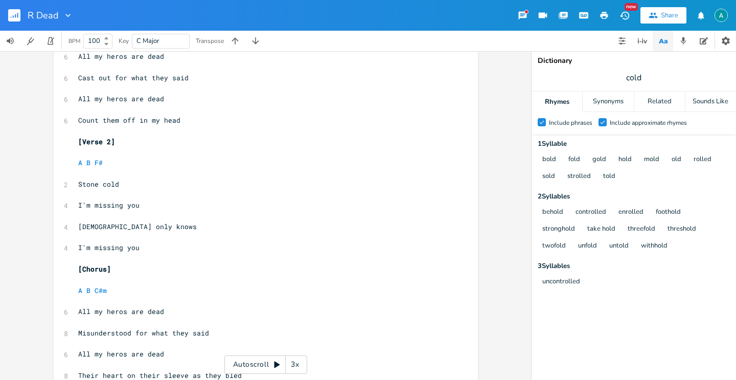
scroll to position [235, 0]
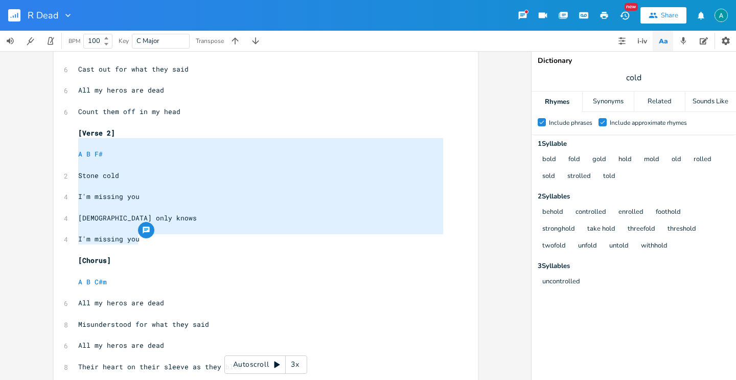
type textarea "A B F# Stone cold I'm missing you [DEMOGRAPHIC_DATA] only knows I'm missing you"
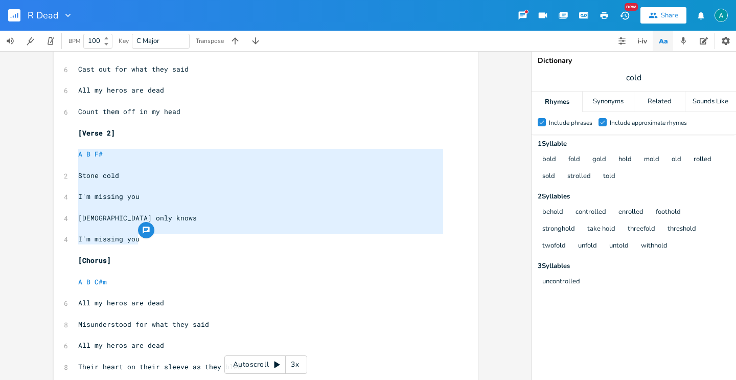
drag, startPoint x: 140, startPoint y: 243, endPoint x: 43, endPoint y: 158, distance: 128.5
click at [43, 158] on div "A B F# Stone cold I'm missing you [DEMOGRAPHIC_DATA] only knows I'm missing you…" at bounding box center [265, 215] width 531 height 328
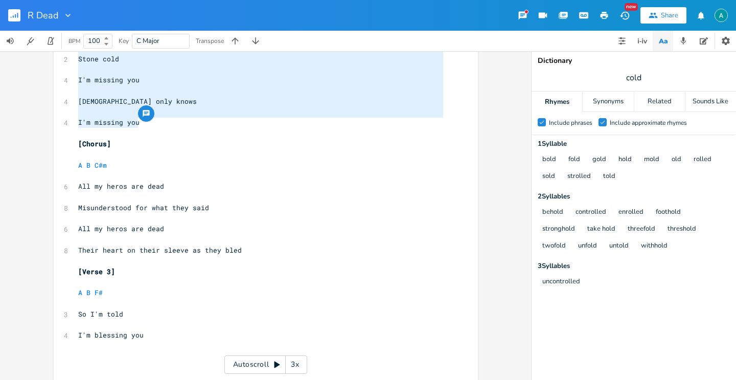
scroll to position [377, 0]
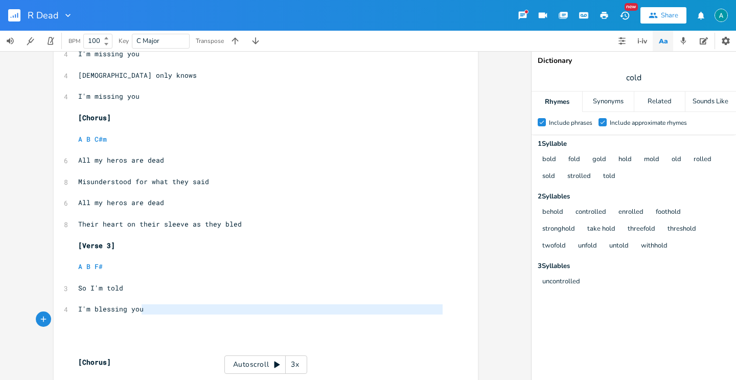
type textarea "A B F# So I'm told I'm blessing you"
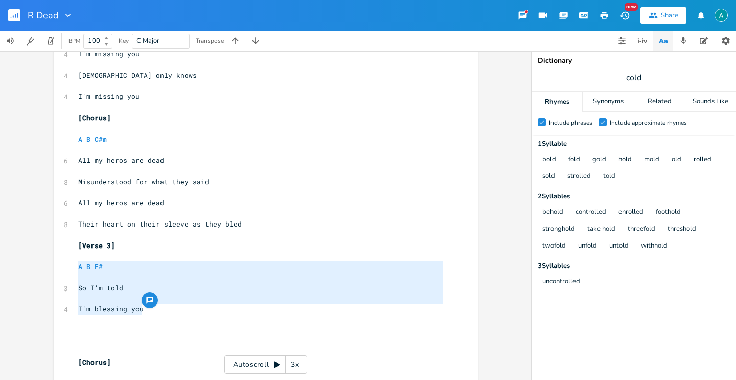
drag, startPoint x: 152, startPoint y: 313, endPoint x: 52, endPoint y: 268, distance: 110.0
click at [54, 268] on div "A B F# So I'm told I'm blessing you x 4 Capo 5th fret ​ ​ [Verse 1] ​ A B F# ​ …" at bounding box center [266, 105] width 424 height 851
paste textarea
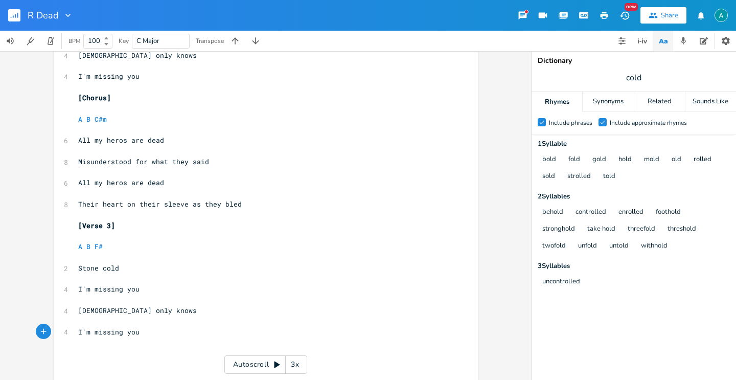
scroll to position [470, 0]
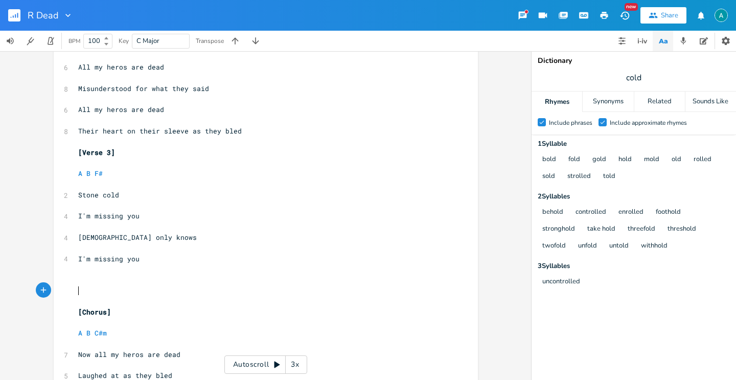
click at [93, 293] on pre "​" at bounding box center [260, 290] width 369 height 11
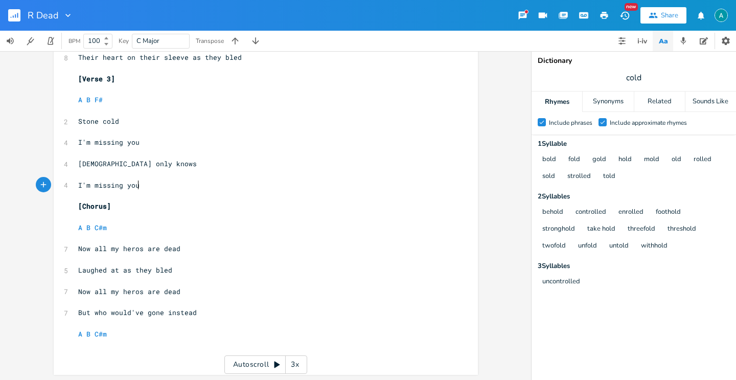
scroll to position [545, 0]
type textarea "A B C#m"
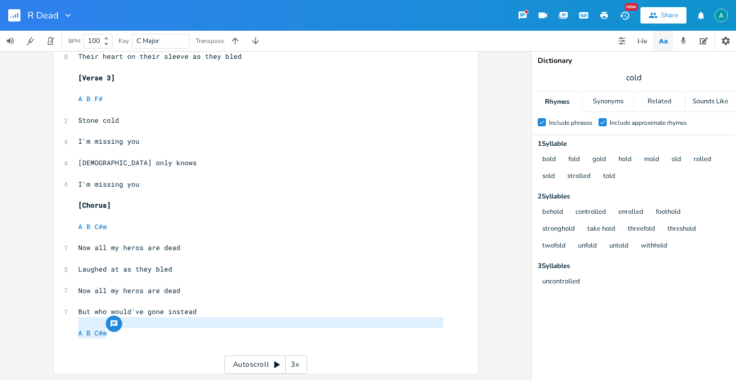
drag, startPoint x: 130, startPoint y: 333, endPoint x: 53, endPoint y: 327, distance: 76.9
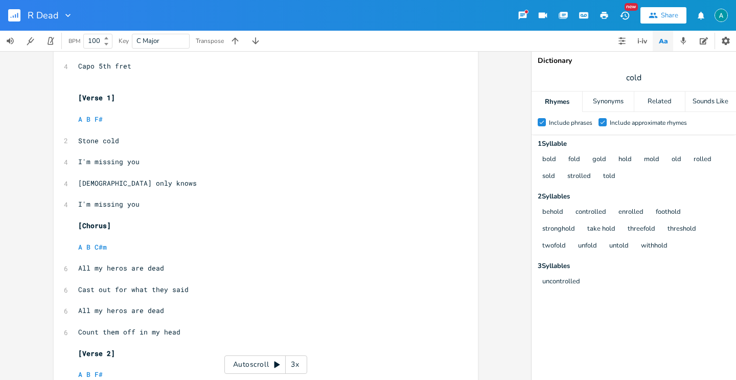
scroll to position [0, 0]
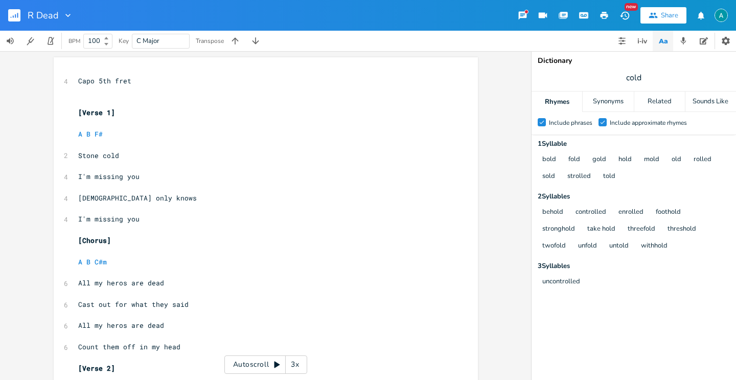
click at [16, 15] on rect "button" at bounding box center [14, 15] width 12 height 12
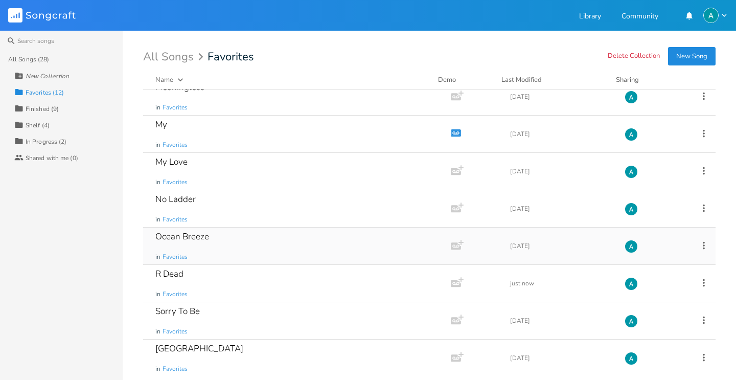
scroll to position [166, 0]
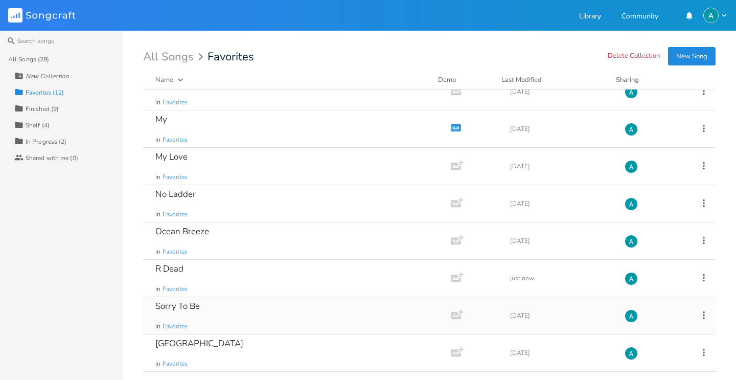
click at [270, 311] on div "Sorry To Be in Favorites" at bounding box center [294, 315] width 279 height 37
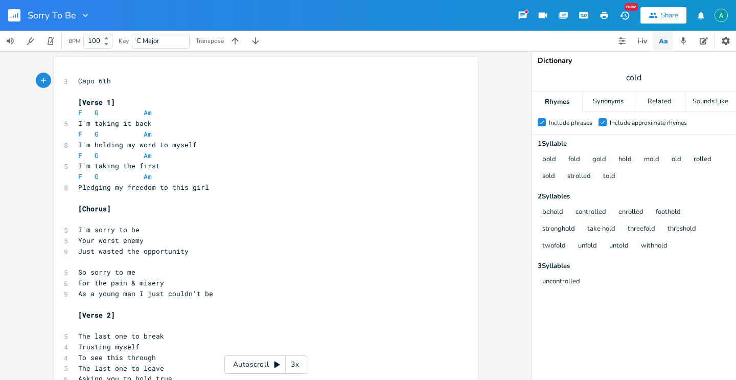
click at [17, 21] on button "button" at bounding box center [18, 15] width 20 height 25
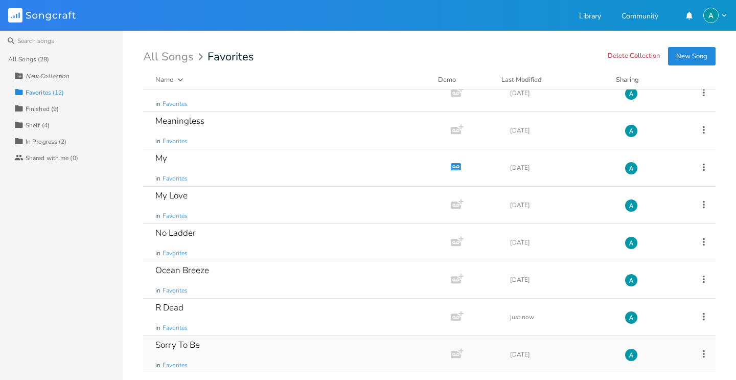
scroll to position [166, 0]
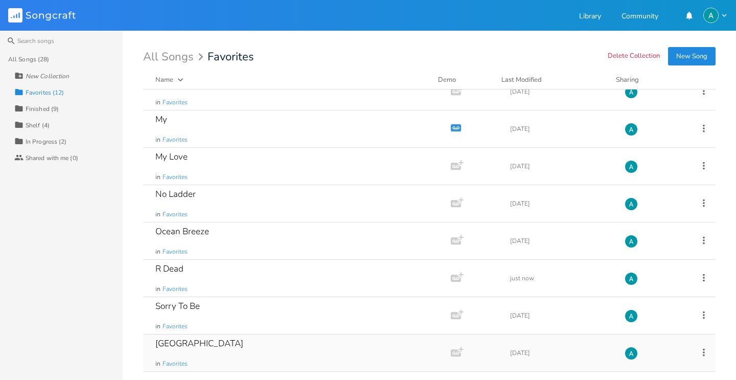
click at [270, 342] on div "South Sea in Favorites" at bounding box center [294, 352] width 279 height 37
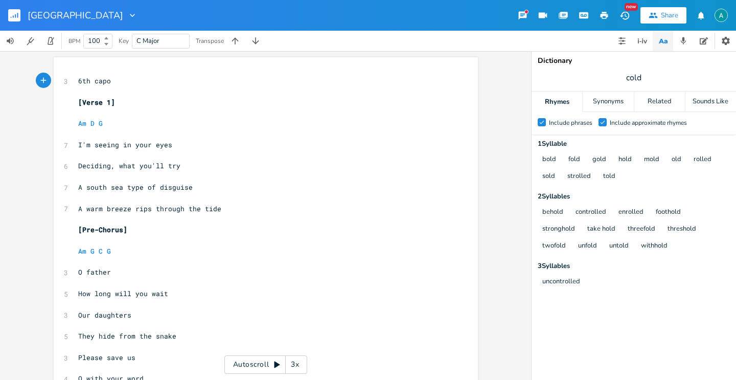
click at [255, 360] on div "Autoscroll 3x" at bounding box center [265, 364] width 83 height 18
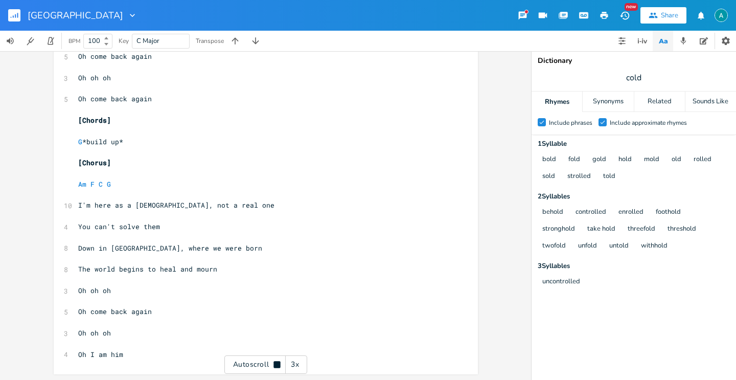
scroll to position [1108, 0]
